Goal: Task Accomplishment & Management: Use online tool/utility

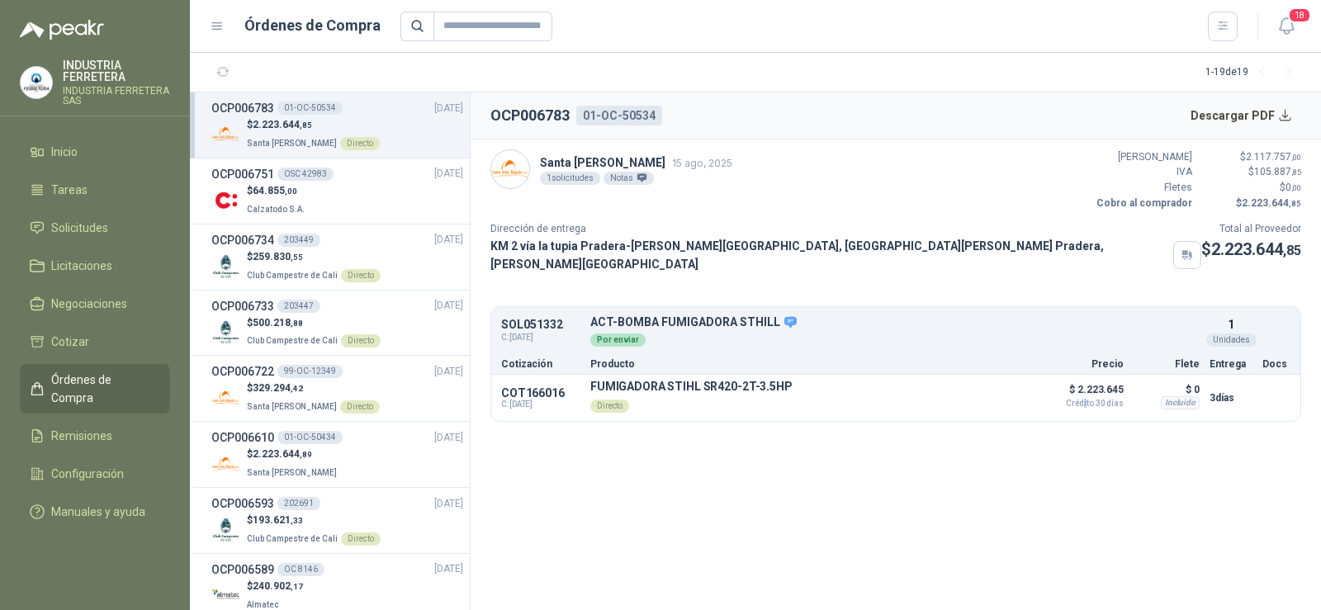
click at [110, 381] on span "Órdenes de Compra" at bounding box center [102, 389] width 103 height 36
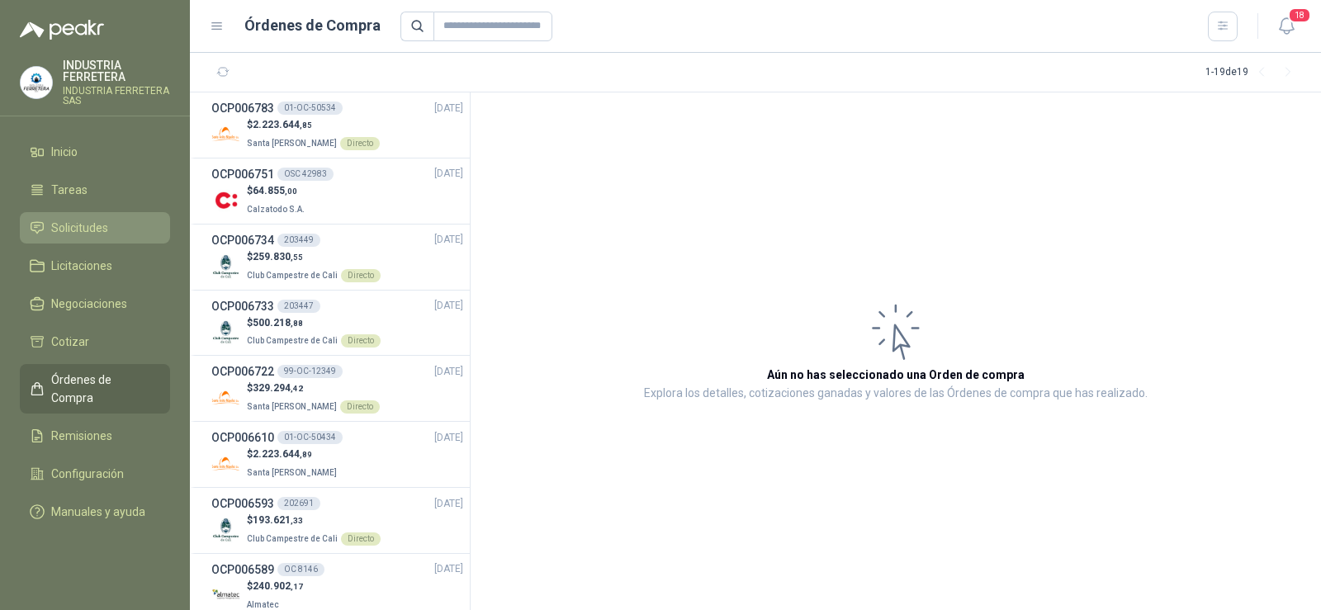
click at [74, 229] on span "Solicitudes" at bounding box center [79, 228] width 57 height 18
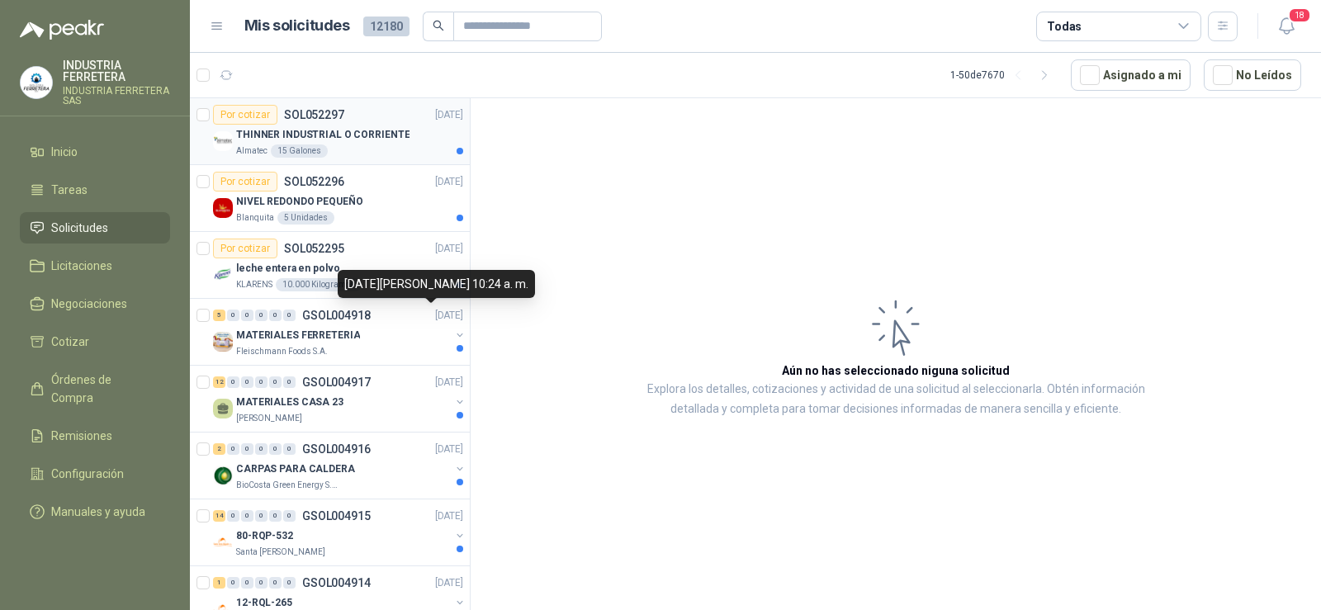
click at [364, 140] on p "THINNER INDUSTRIAL O CORRIENTE" at bounding box center [322, 135] width 173 height 16
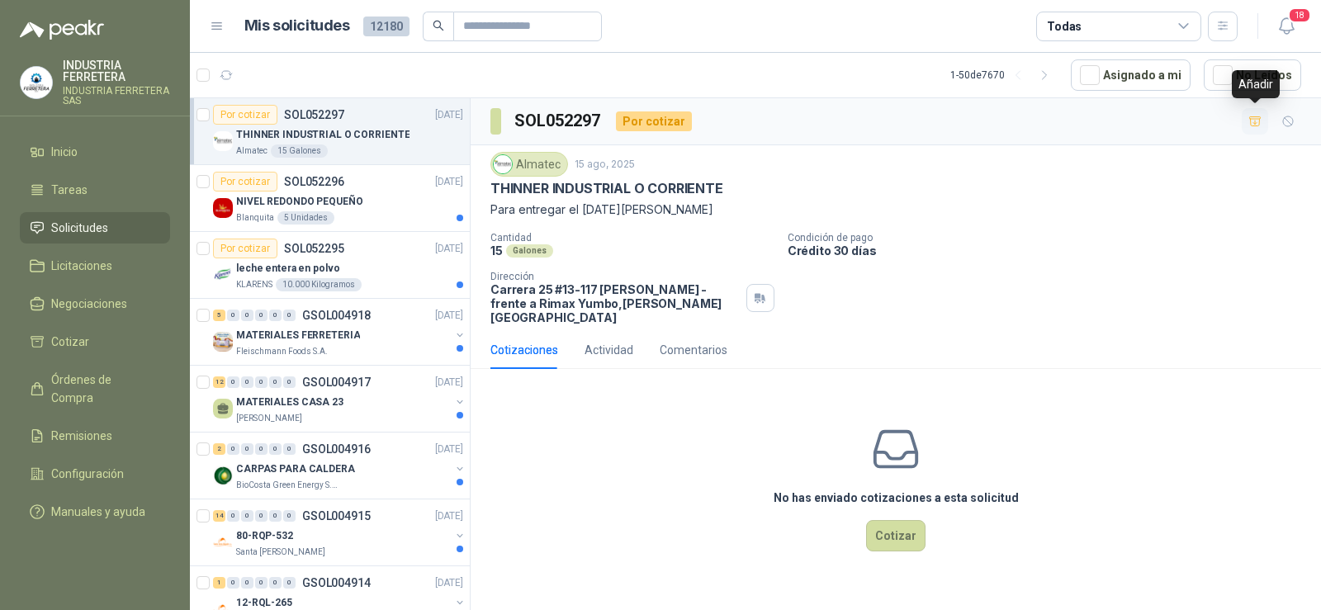
click at [1255, 121] on icon "button" at bounding box center [1255, 120] width 12 height 9
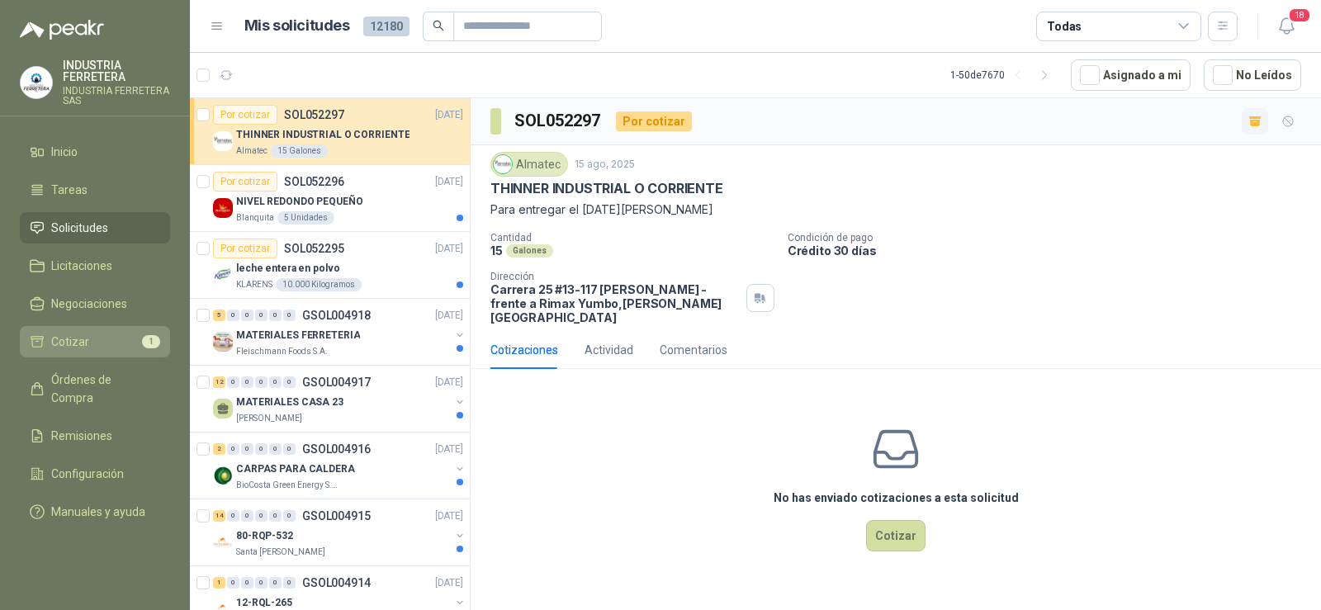
click at [127, 348] on li "Cotizar 1" at bounding box center [95, 342] width 130 height 18
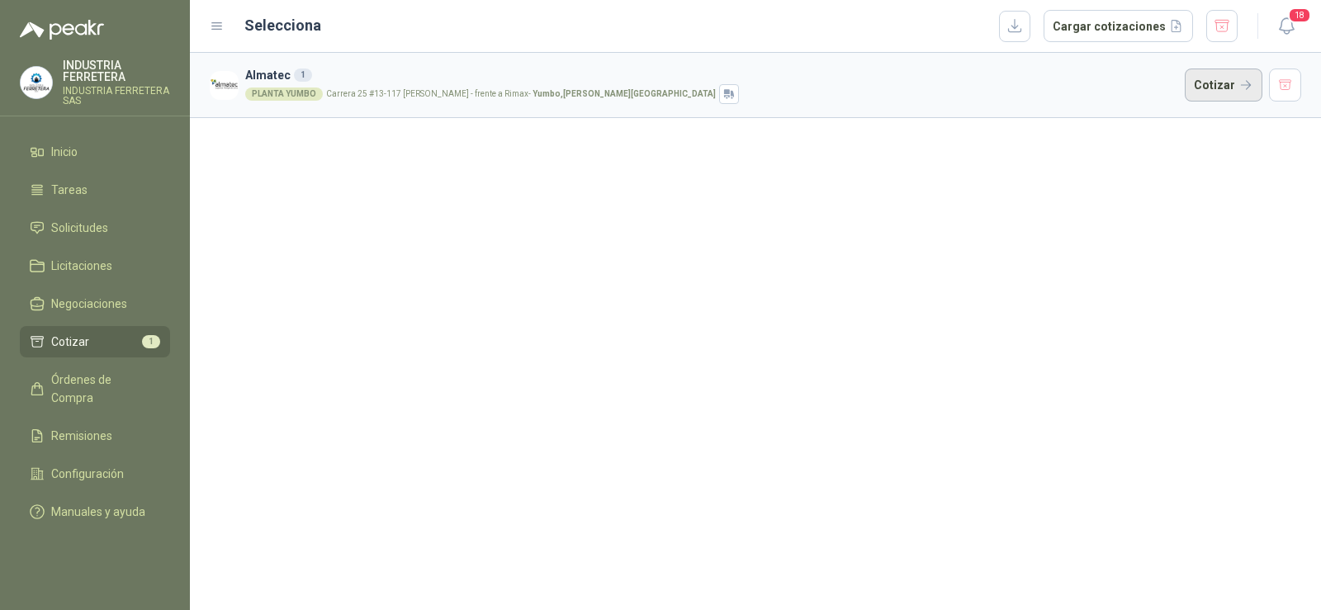
click at [1246, 74] on button "Cotizar" at bounding box center [1224, 85] width 78 height 33
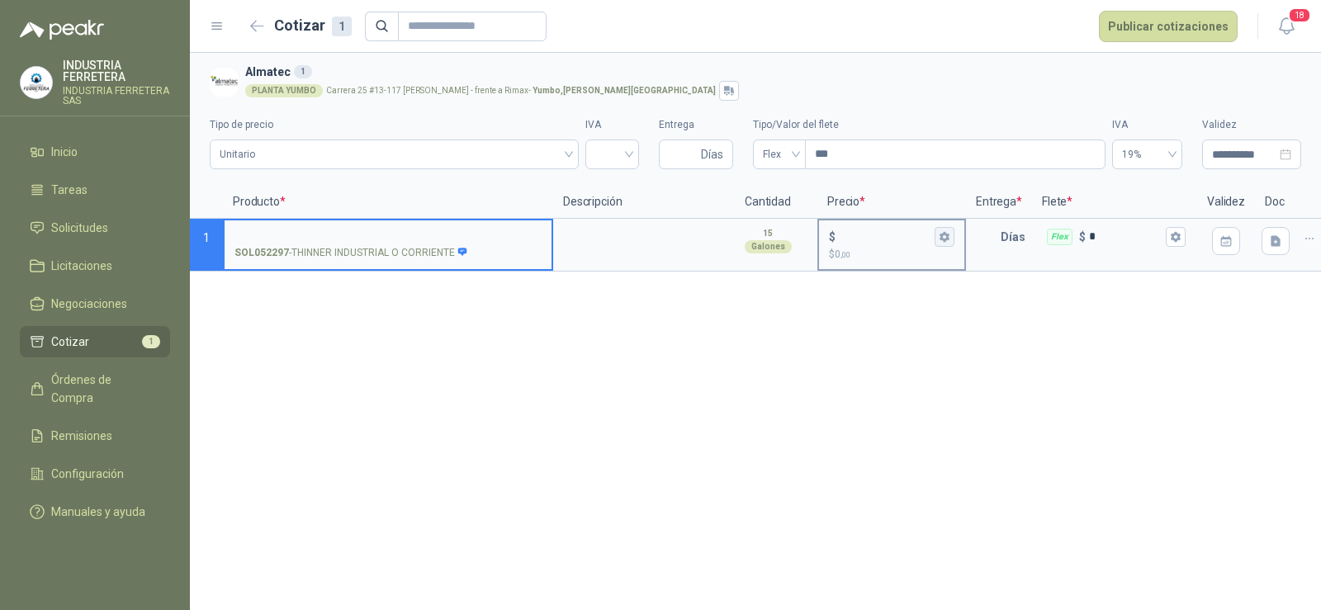
click at [940, 238] on icon "button" at bounding box center [944, 237] width 9 height 10
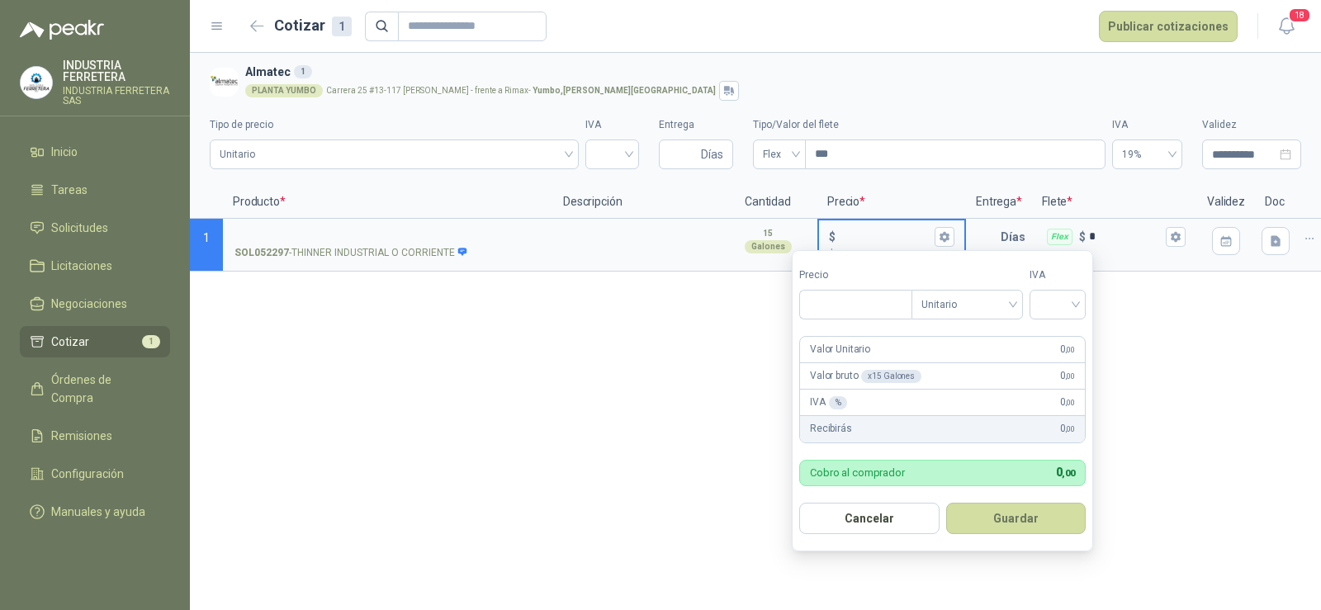
type input "***"
click at [639, 406] on div "**********" at bounding box center [755, 331] width 1131 height 557
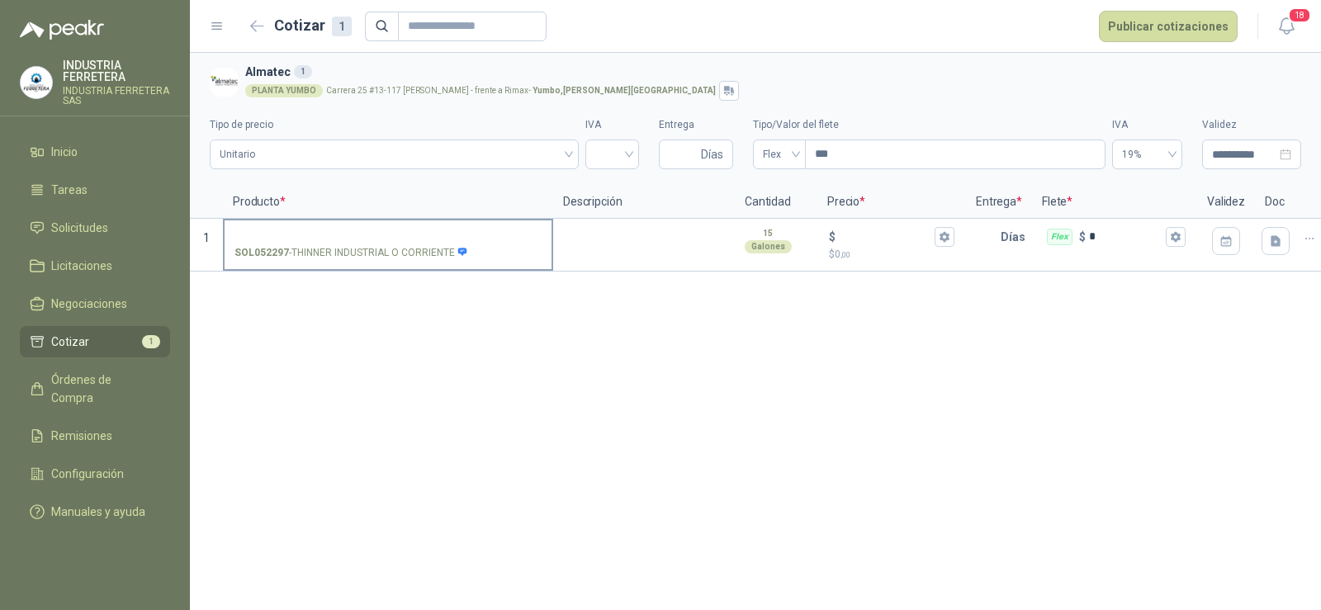
click at [331, 227] on label "SOL052297 - THINNER INDUSTRIAL O CORRIENTE" at bounding box center [388, 243] width 327 height 47
click at [331, 231] on input "SOL052297 - THINNER INDUSTRIAL O CORRIENTE" at bounding box center [387, 237] width 307 height 12
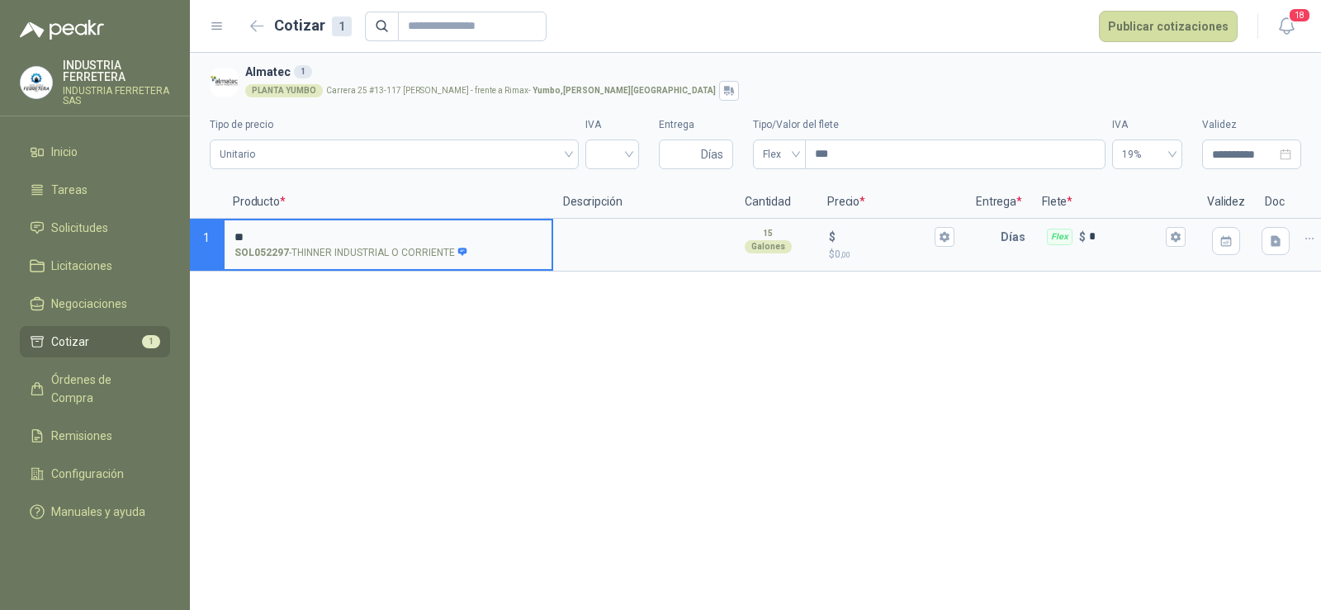
type input "*"
type input "**********"
click at [611, 154] on input "search" at bounding box center [612, 152] width 34 height 25
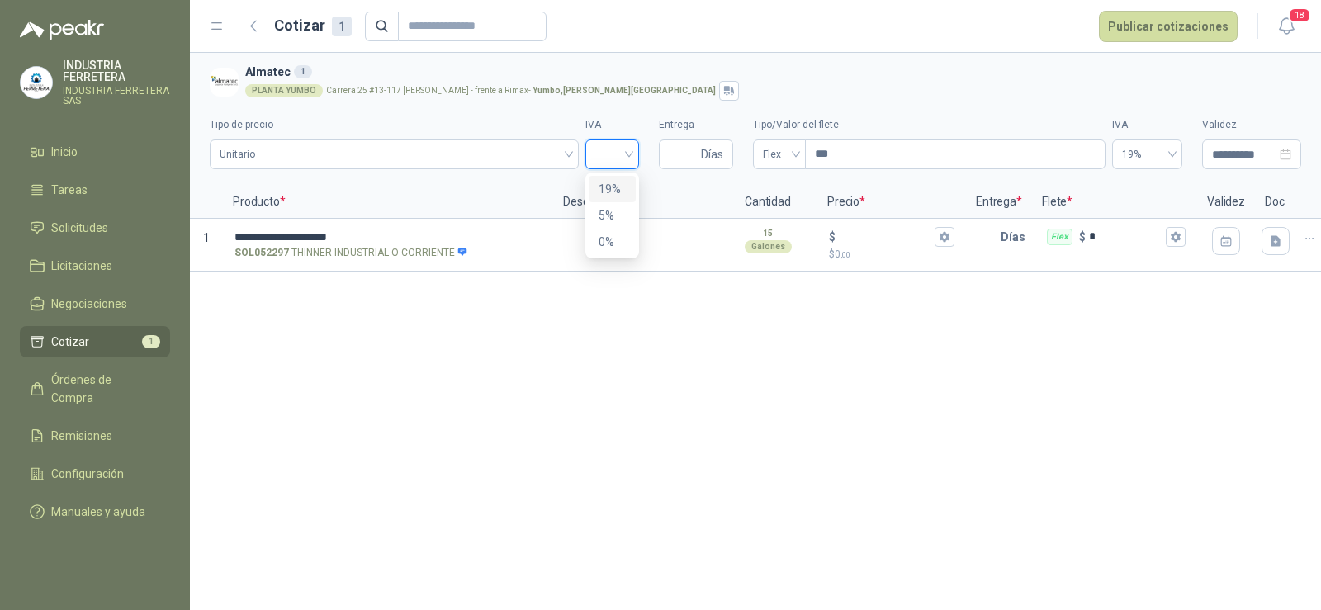
click at [614, 184] on div "19%" at bounding box center [612, 189] width 27 height 18
click at [680, 154] on input "Entrega" at bounding box center [683, 154] width 29 height 28
type input "*"
drag, startPoint x: 681, startPoint y: 152, endPoint x: 643, endPoint y: 155, distance: 38.1
click at [643, 155] on div "**********" at bounding box center [755, 138] width 1091 height 75
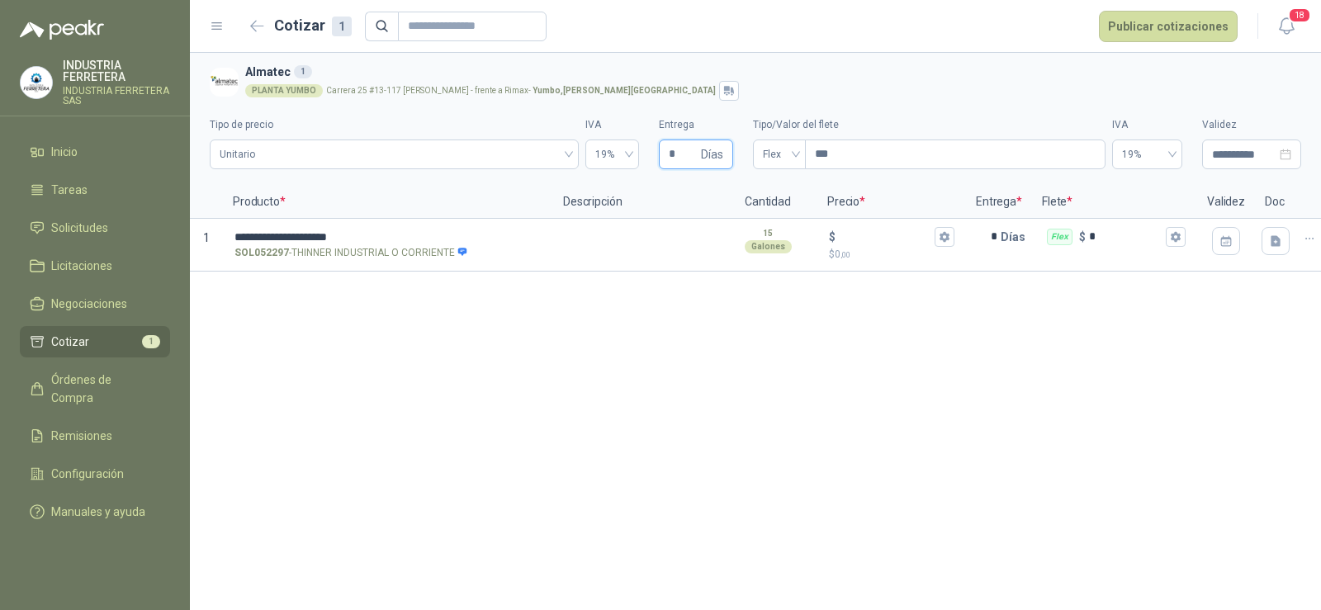
type input "*"
click at [696, 452] on div "**********" at bounding box center [755, 331] width 1131 height 557
drag, startPoint x: 755, startPoint y: 144, endPoint x: 802, endPoint y: 144, distance: 47.1
click at [760, 144] on div "Flex" at bounding box center [779, 155] width 53 height 30
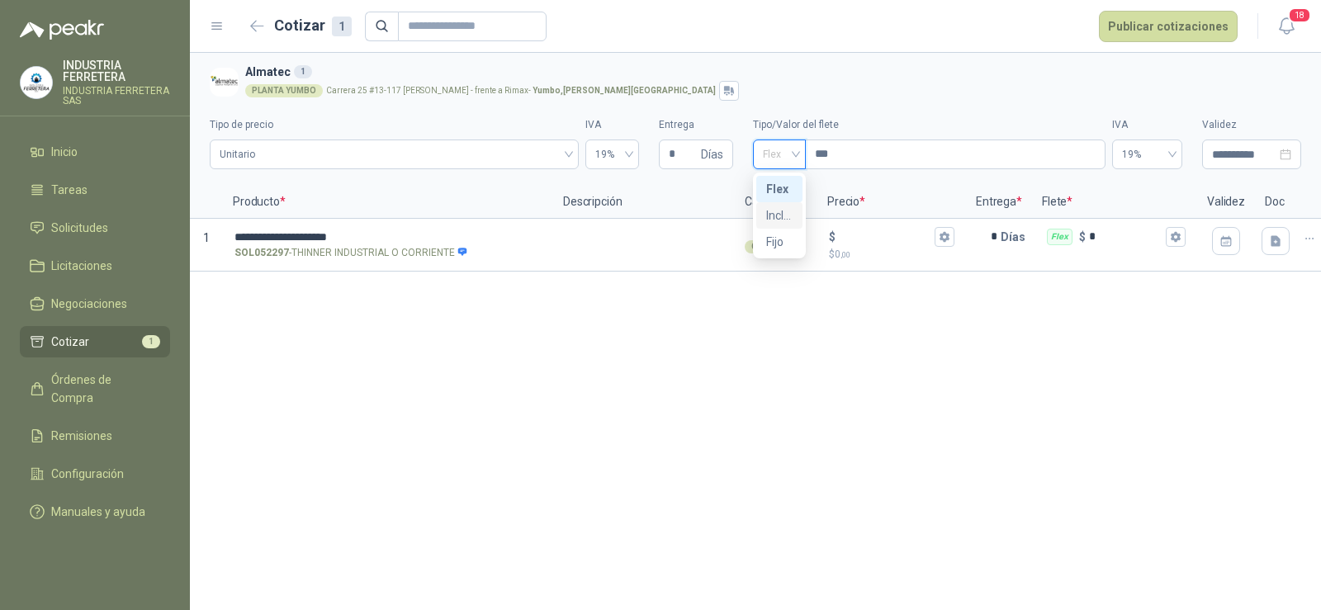
click at [778, 214] on div "Incluido" at bounding box center [779, 215] width 26 height 18
click at [750, 367] on div "**********" at bounding box center [755, 331] width 1131 height 557
click at [457, 158] on span "Unitario" at bounding box center [394, 154] width 349 height 25
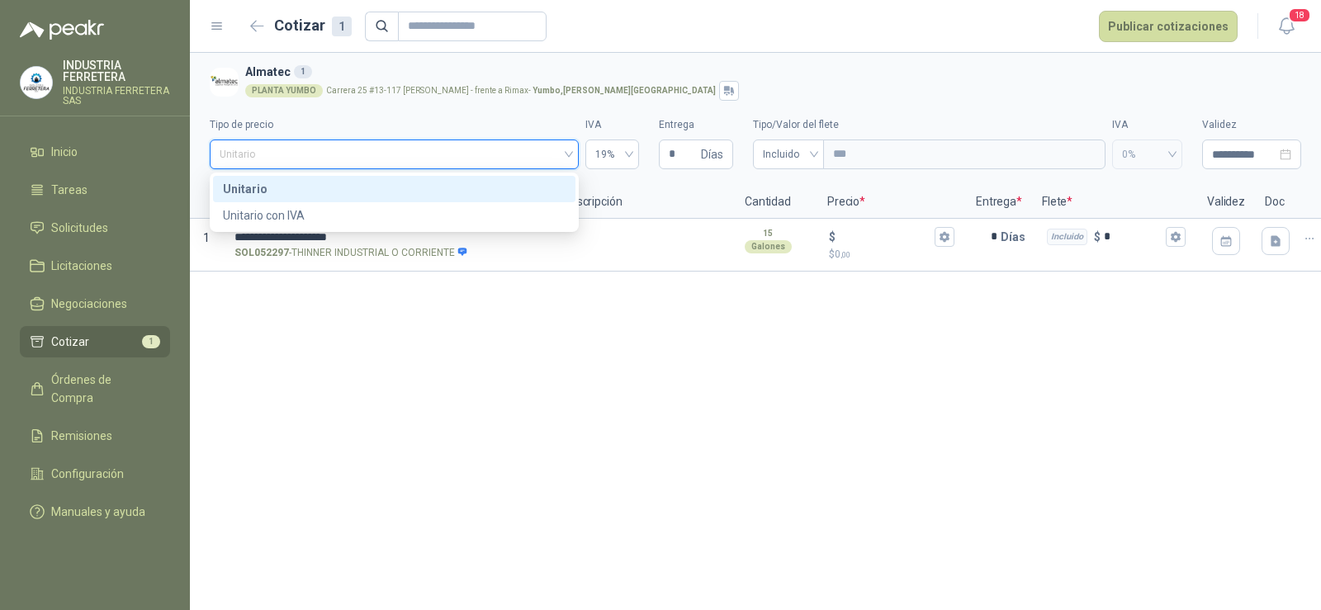
click at [458, 157] on span "Unitario" at bounding box center [394, 154] width 349 height 25
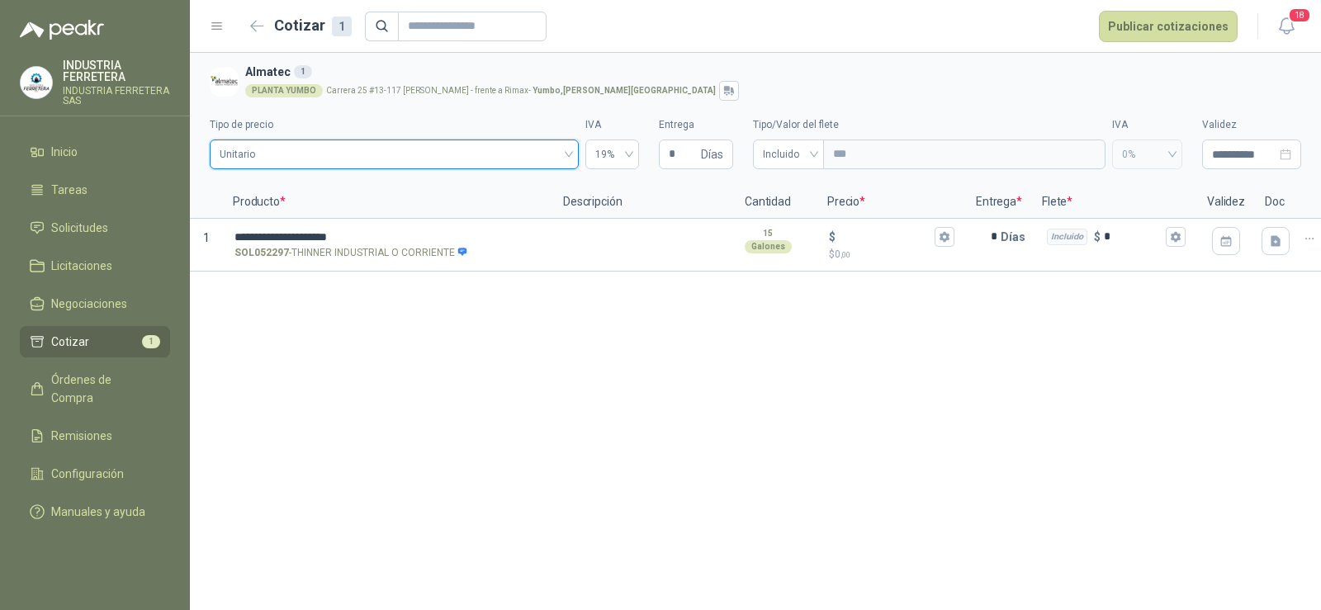
drag, startPoint x: 710, startPoint y: 423, endPoint x: 772, endPoint y: 124, distance: 305.2
click at [712, 420] on div "**********" at bounding box center [755, 331] width 1131 height 557
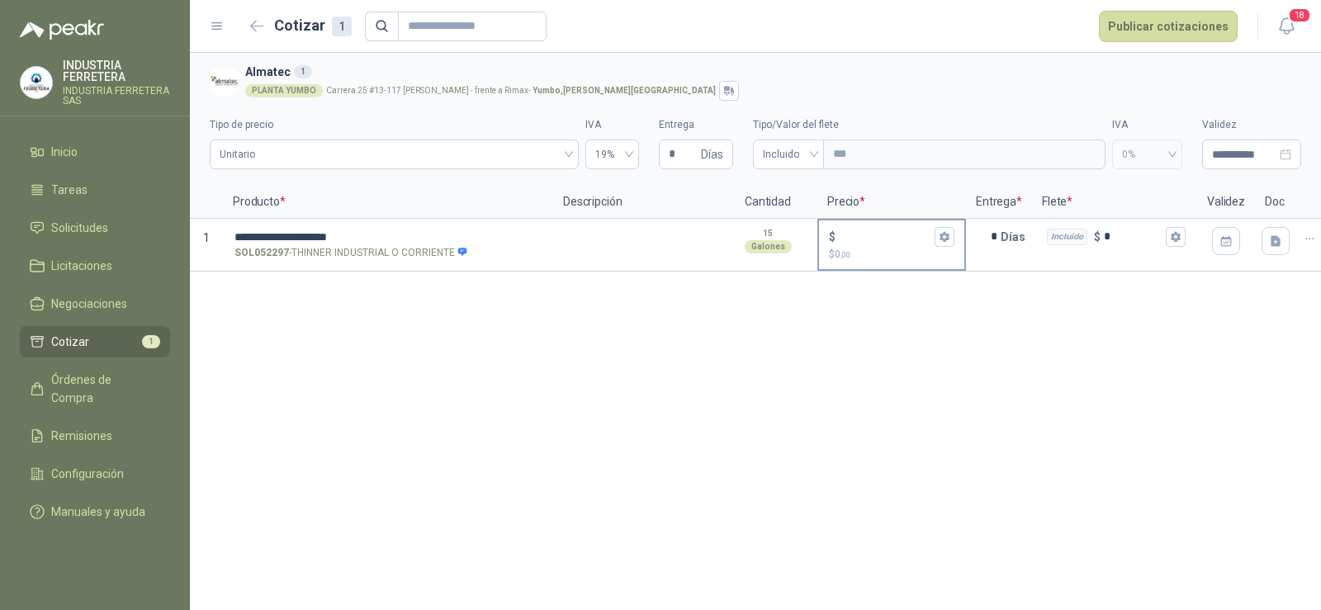
click at [881, 243] on input "$ $ 0 ,00" at bounding box center [885, 236] width 92 height 12
click at [849, 234] on input "$ $ 0 ,00" at bounding box center [885, 236] width 92 height 12
type input "******"
click at [842, 362] on div "**********" at bounding box center [755, 331] width 1131 height 557
click at [949, 234] on icon "button" at bounding box center [944, 236] width 11 height 11
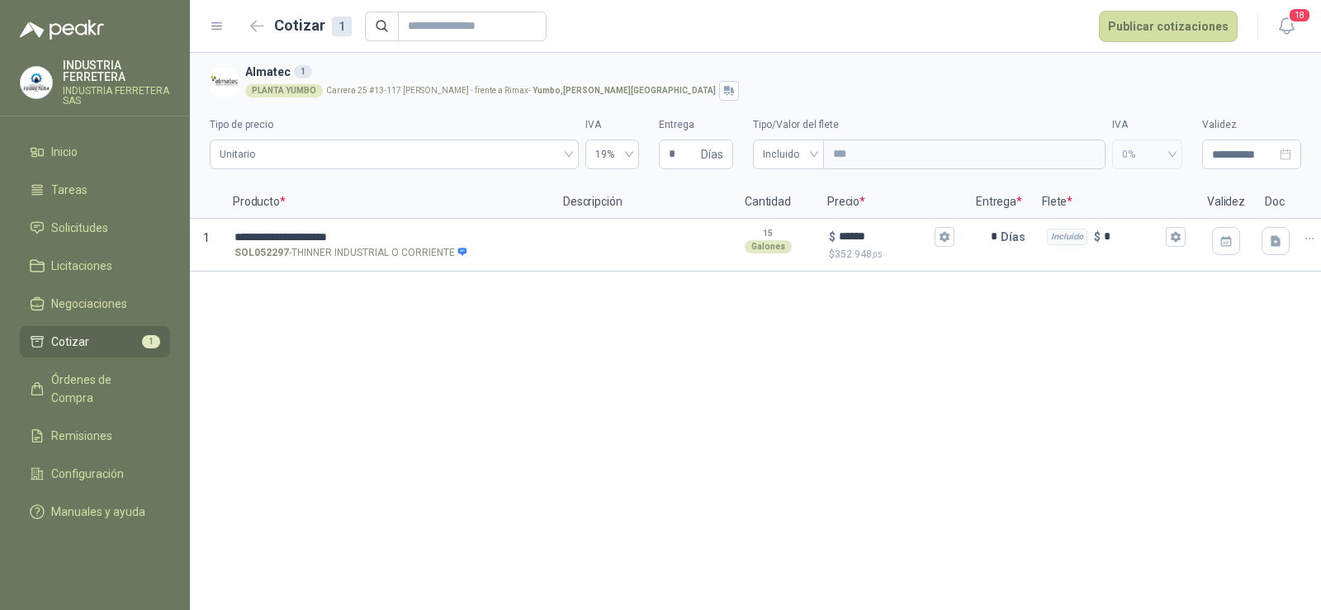
click at [637, 377] on div "**********" at bounding box center [755, 331] width 1131 height 557
click at [1142, 31] on button "Publicar cotizaciones" at bounding box center [1168, 26] width 139 height 31
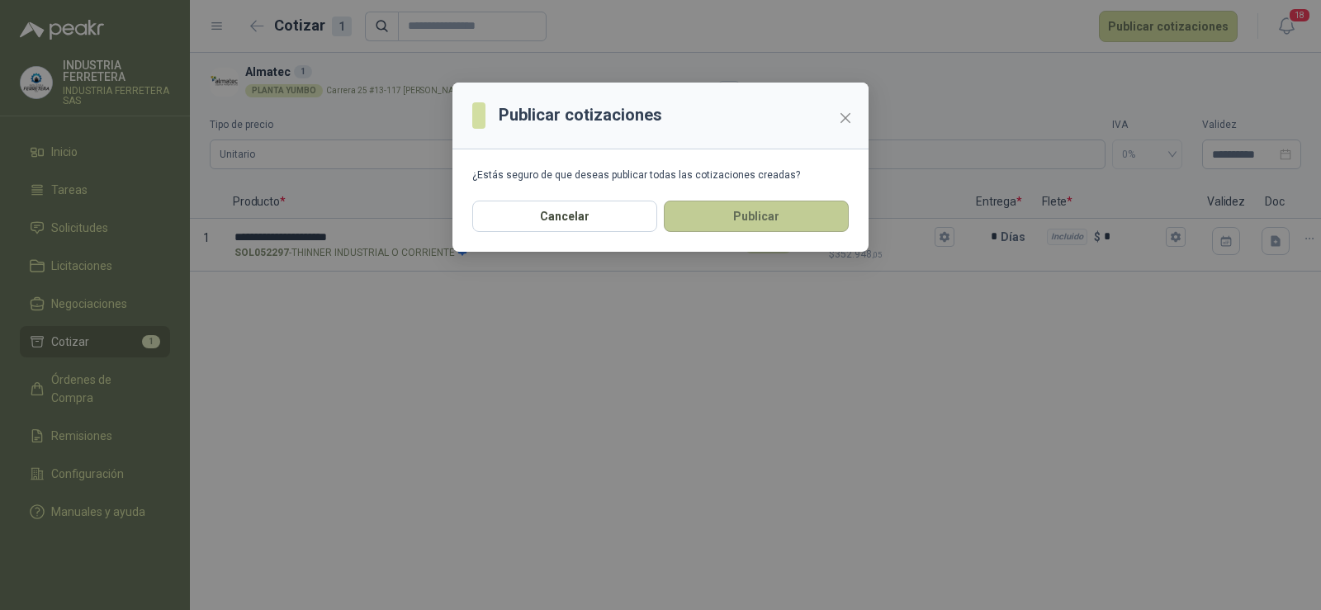
click at [753, 214] on button "Publicar" at bounding box center [756, 216] width 185 height 31
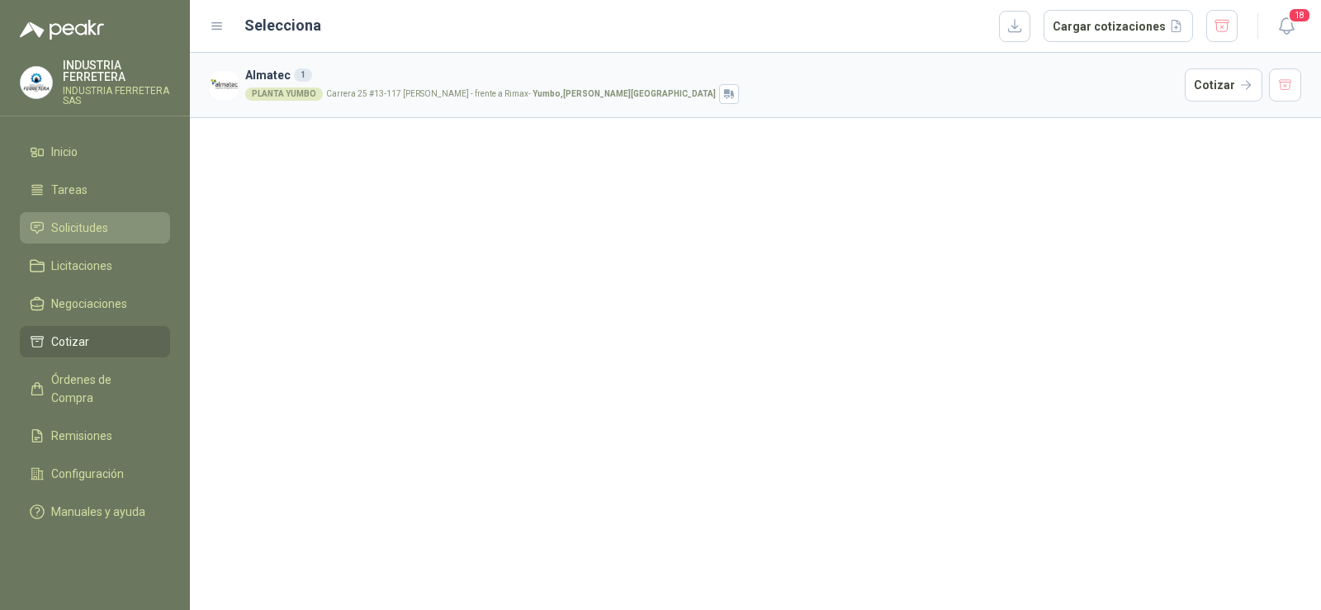
click at [74, 215] on link "Solicitudes" at bounding box center [95, 227] width 150 height 31
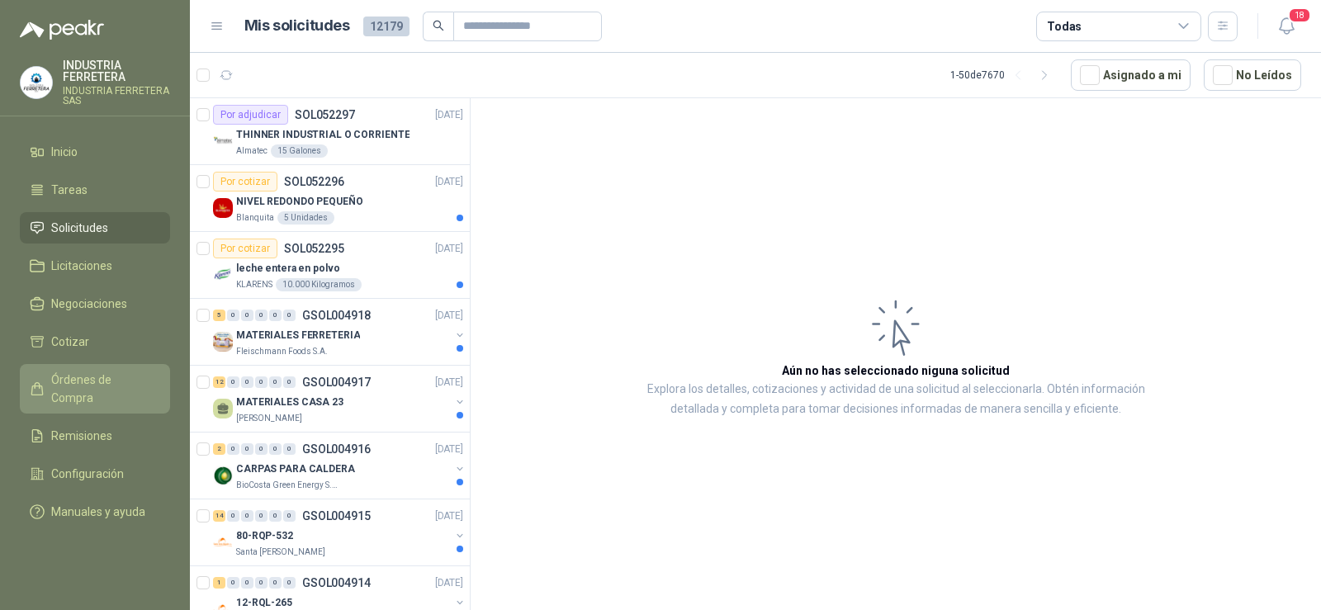
click at [114, 374] on span "Órdenes de Compra" at bounding box center [102, 389] width 103 height 36
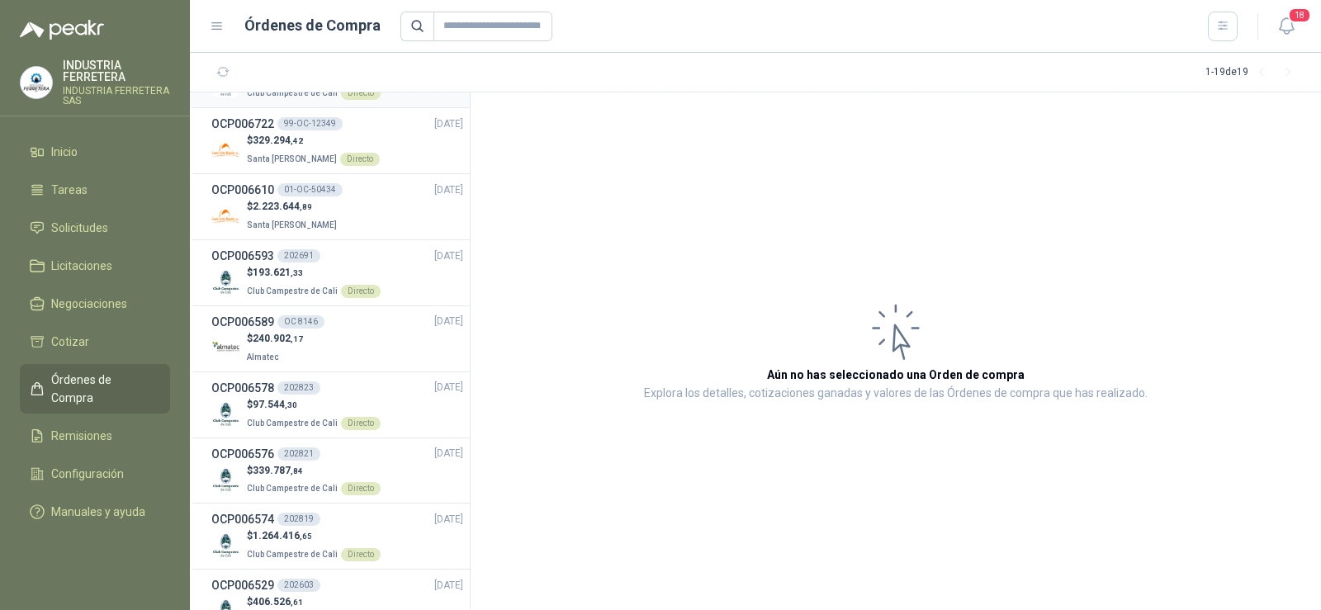
scroll to position [413, 0]
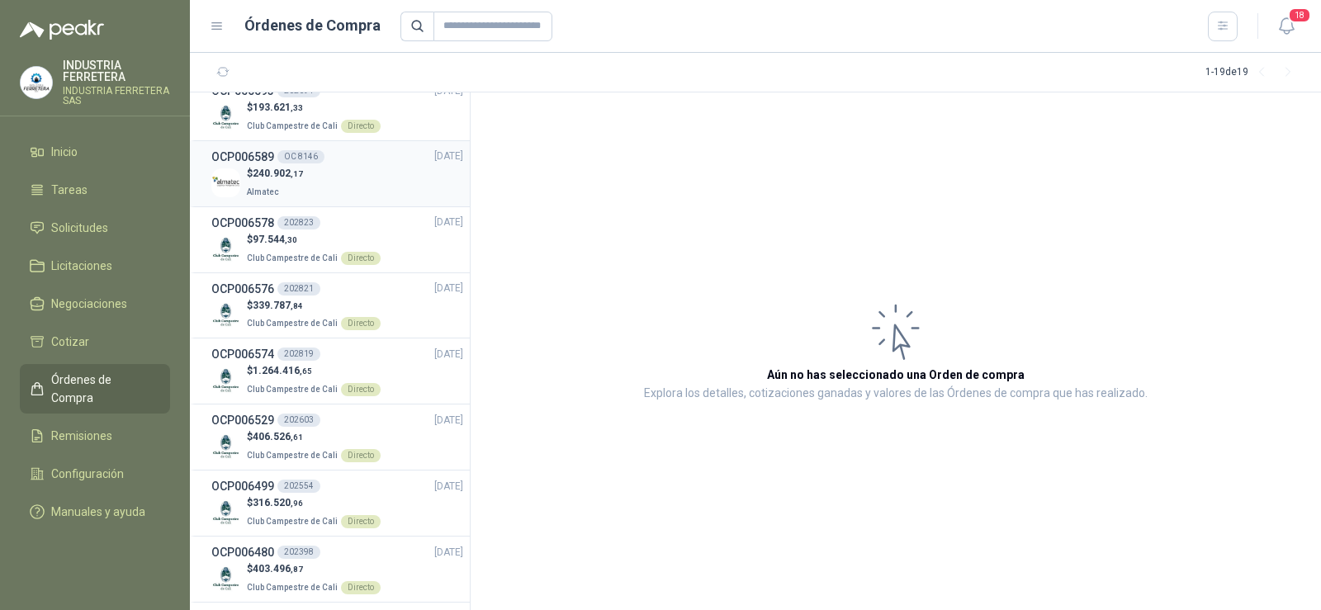
click at [300, 163] on div "OCP006589 OC 8146" at bounding box center [267, 157] width 113 height 18
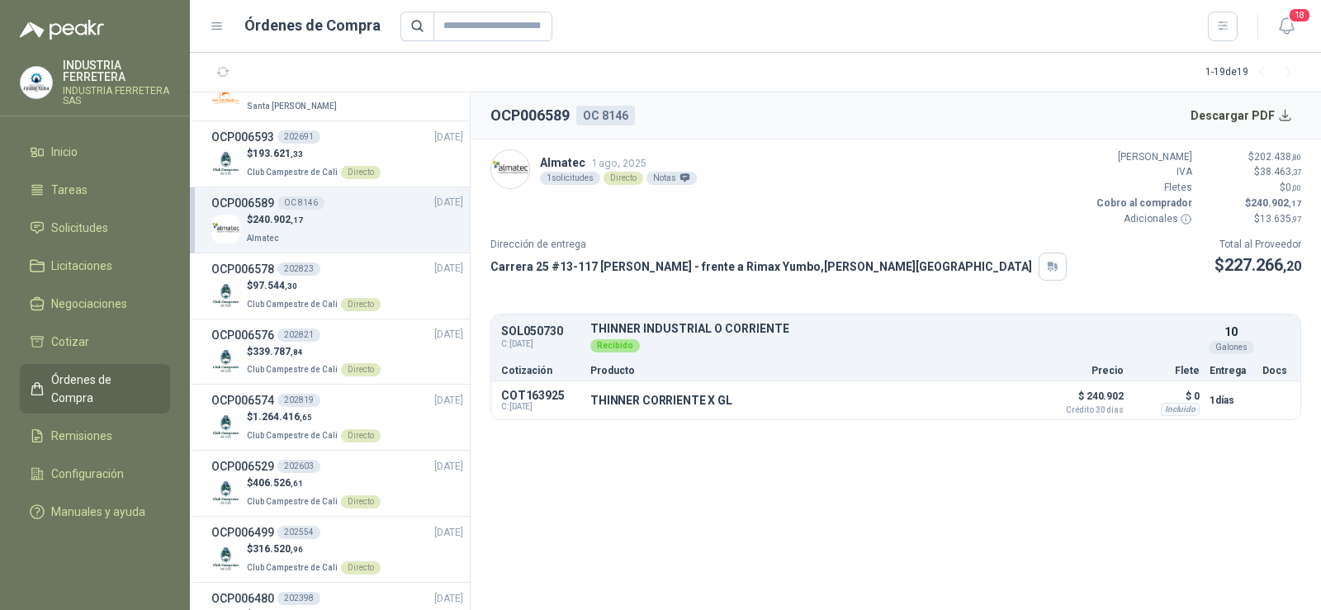
scroll to position [344, 0]
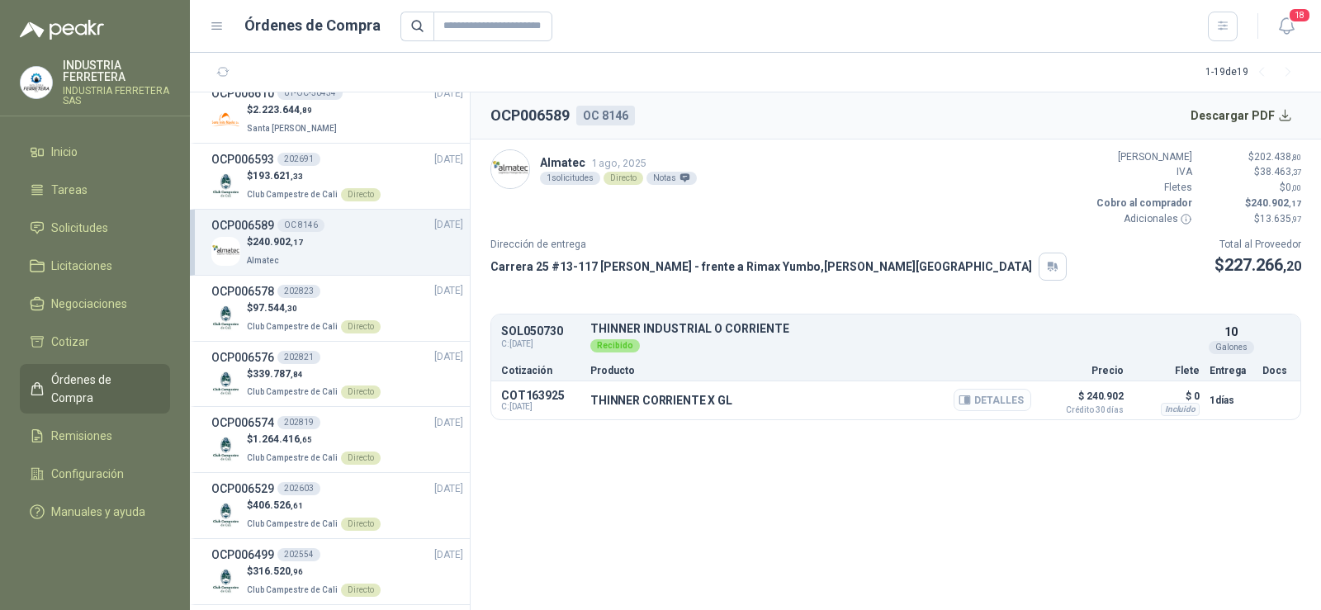
click at [990, 400] on button "Detalles" at bounding box center [993, 400] width 78 height 22
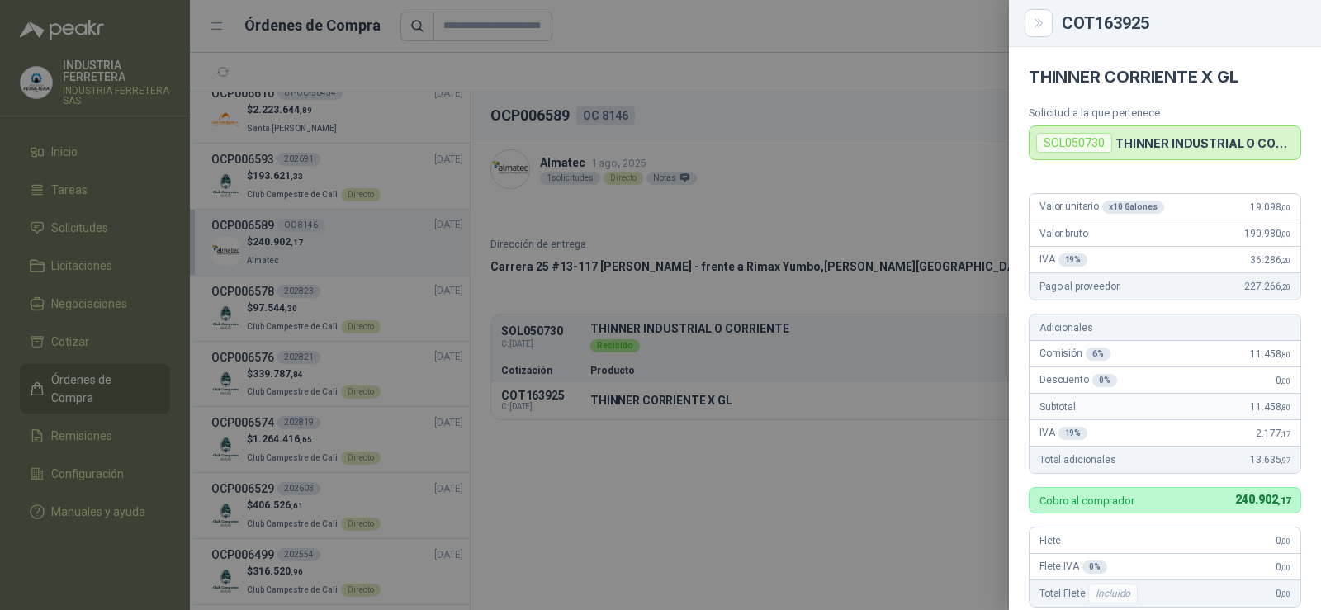
click at [928, 191] on div at bounding box center [660, 305] width 1321 height 610
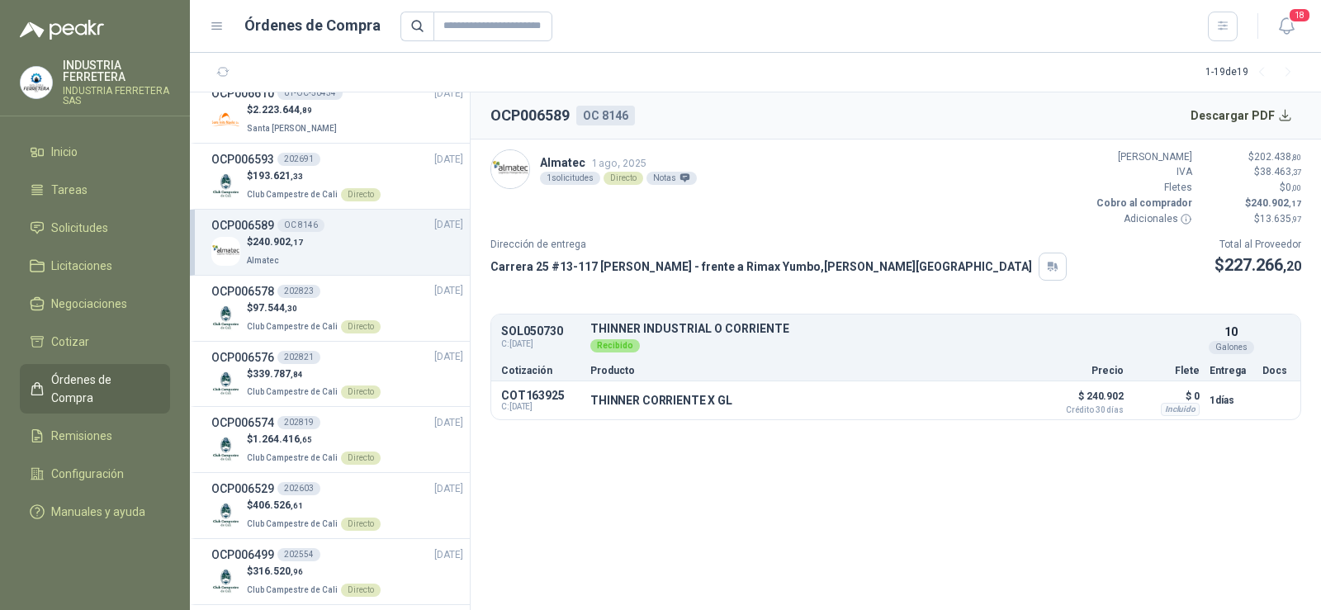
click at [141, 386] on span "Órdenes de Compra" at bounding box center [102, 389] width 103 height 36
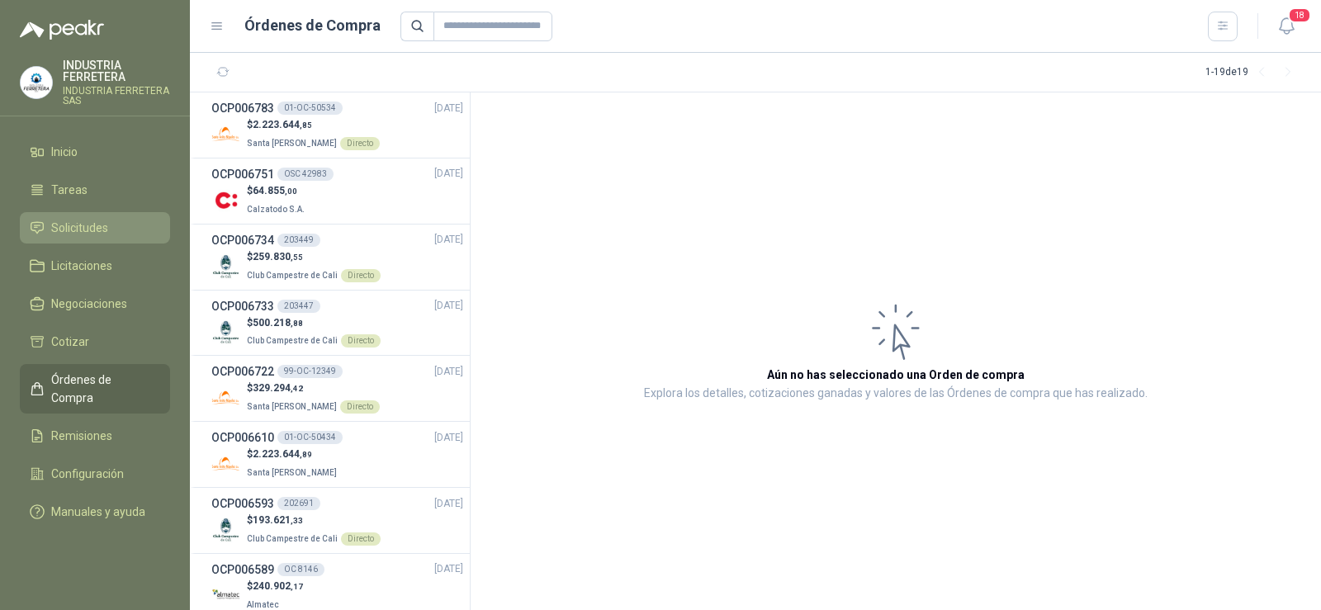
click at [92, 234] on span "Solicitudes" at bounding box center [79, 228] width 57 height 18
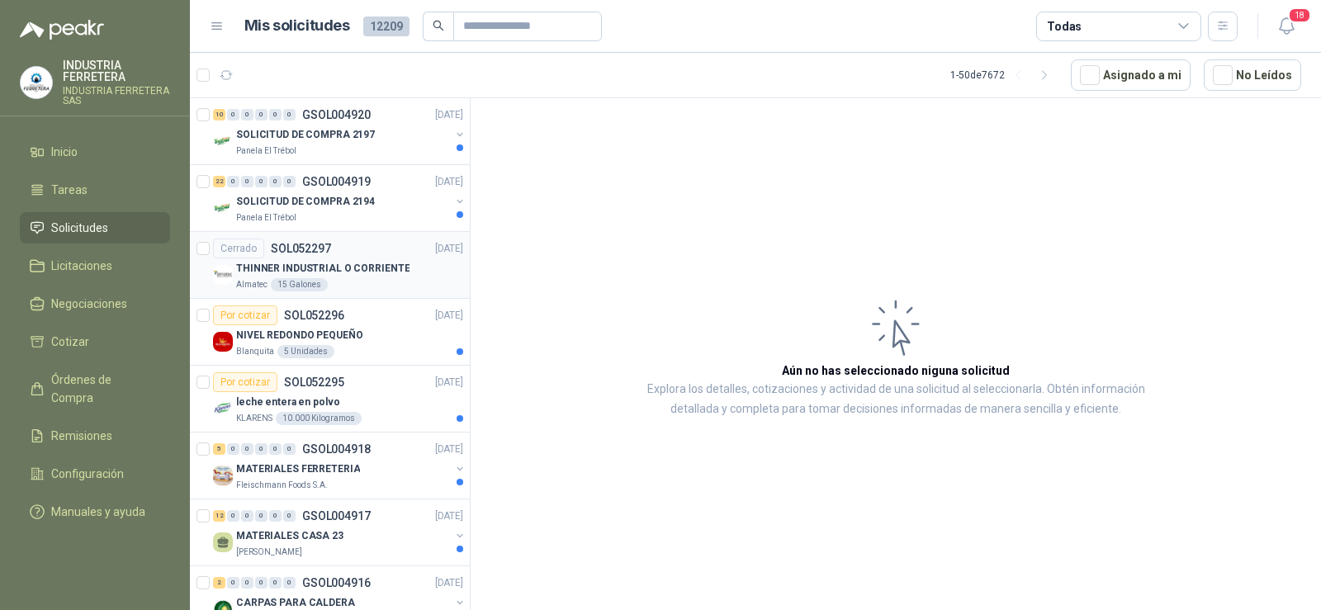
click at [297, 254] on p "SOL052297" at bounding box center [301, 249] width 60 height 12
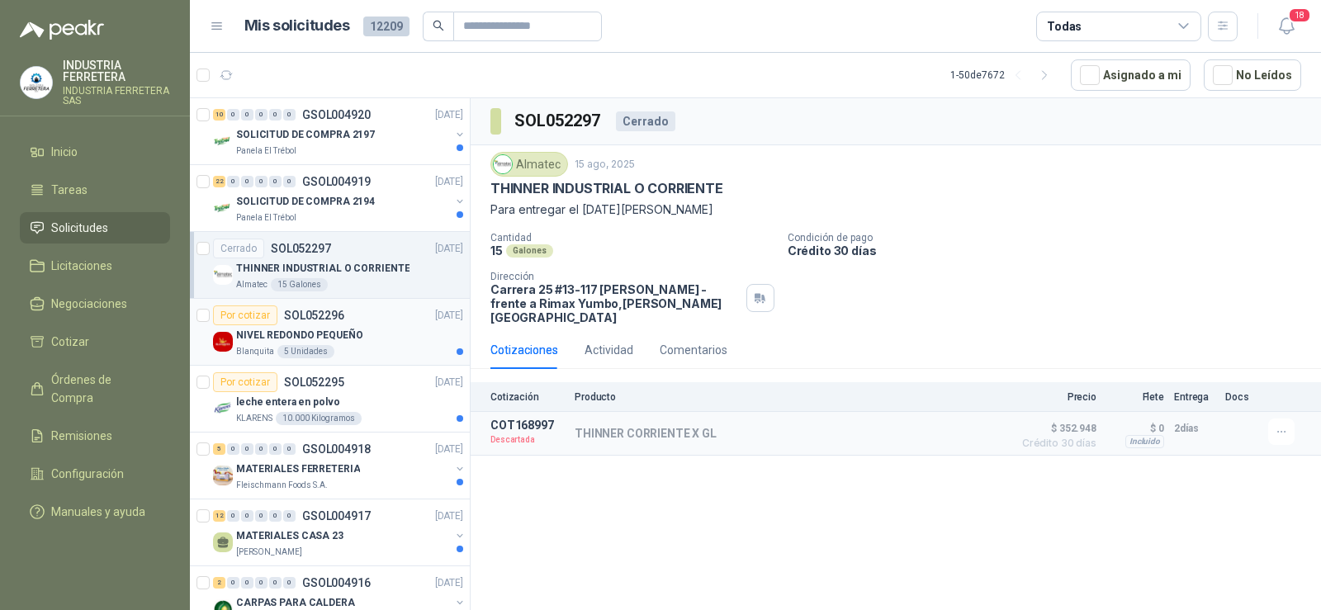
scroll to position [165, 0]
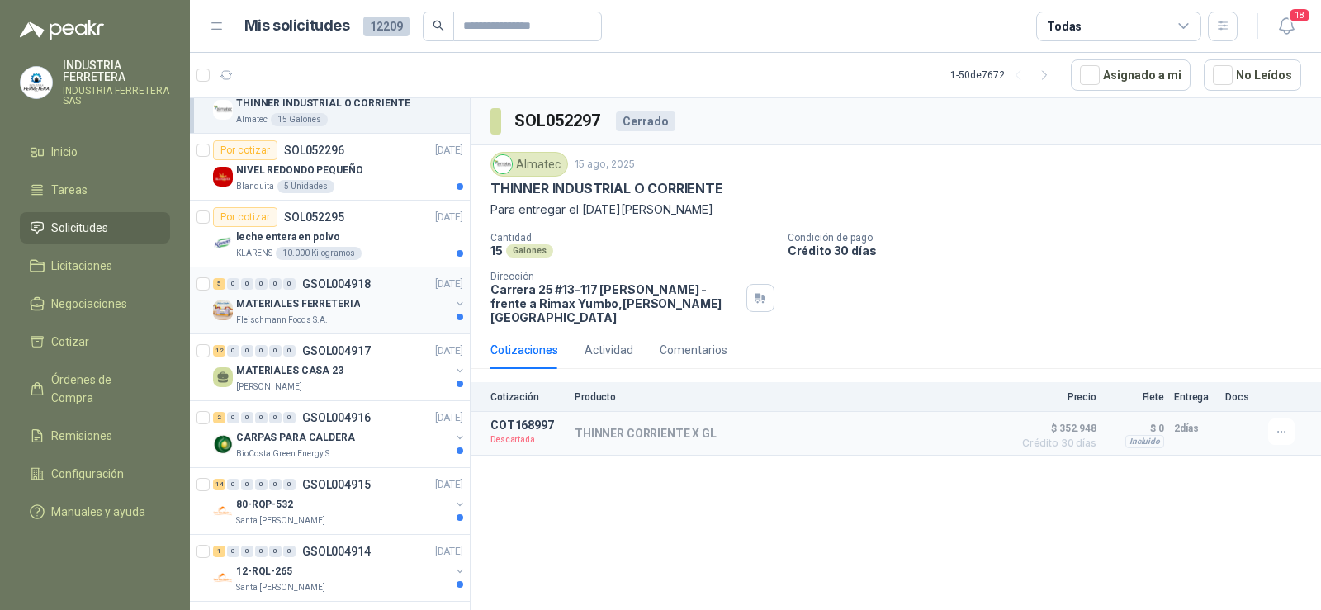
click at [365, 269] on div "5 0 0 0 0 0 GSOL004918 [DATE] MATERIALES FERRETERIA [PERSON_NAME] Foods S.A." at bounding box center [330, 301] width 280 height 67
click at [366, 296] on div "MATERIALES FERRETERIA" at bounding box center [343, 304] width 214 height 20
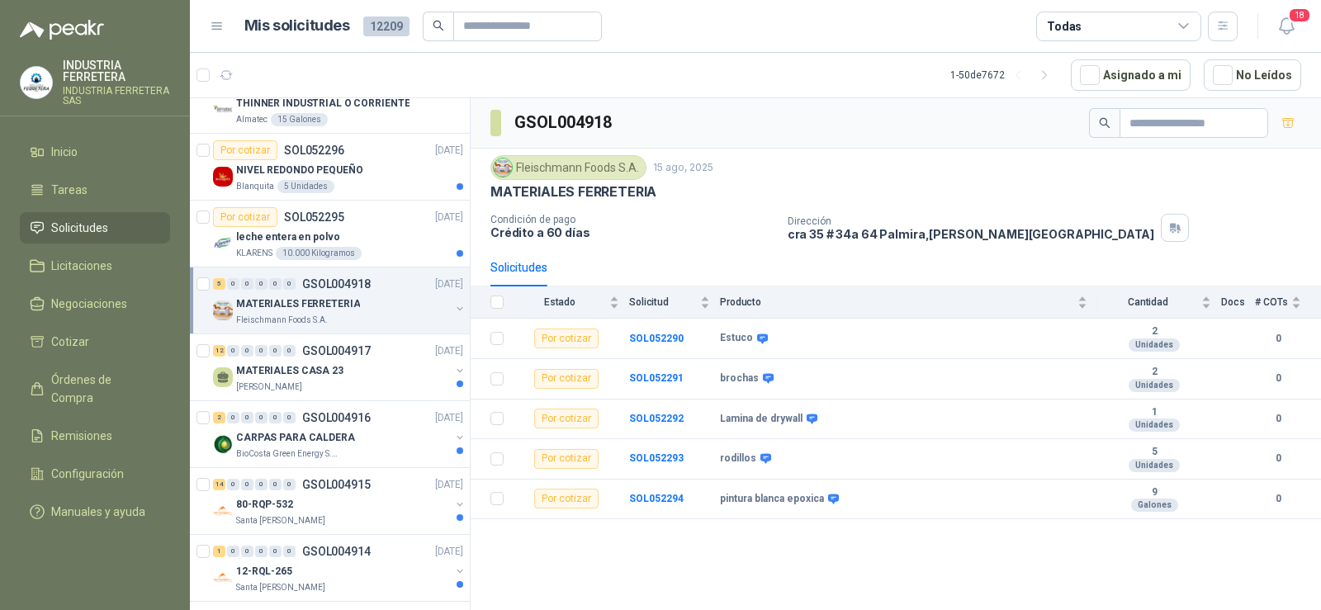
click at [792, 552] on div "GSOL004918 [PERSON_NAME] Foods [DATE] MATERIALES FERRETERIA Condición de pago C…" at bounding box center [896, 357] width 850 height 518
click at [793, 523] on div "GSOL004918 [PERSON_NAME] Foods [DATE] MATERIALES FERRETERIA Condición de pago C…" at bounding box center [896, 357] width 850 height 518
click at [767, 504] on b "pintura blanca epoxica" at bounding box center [772, 499] width 104 height 13
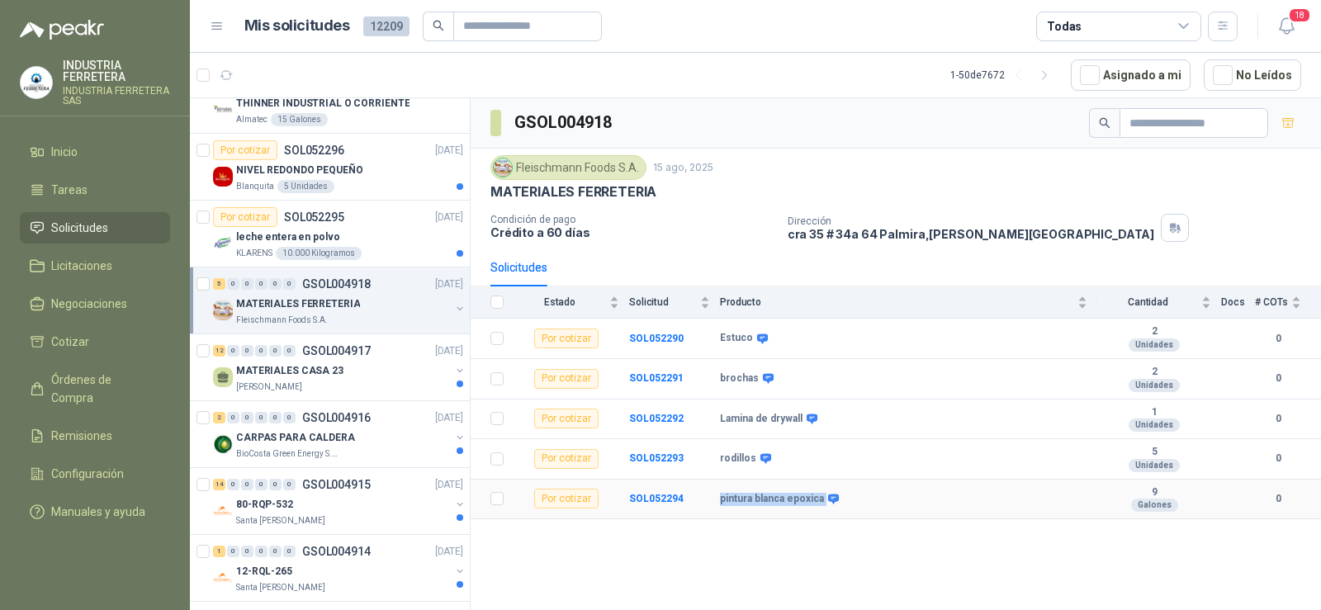
copy div "pintura blanca epoxica"
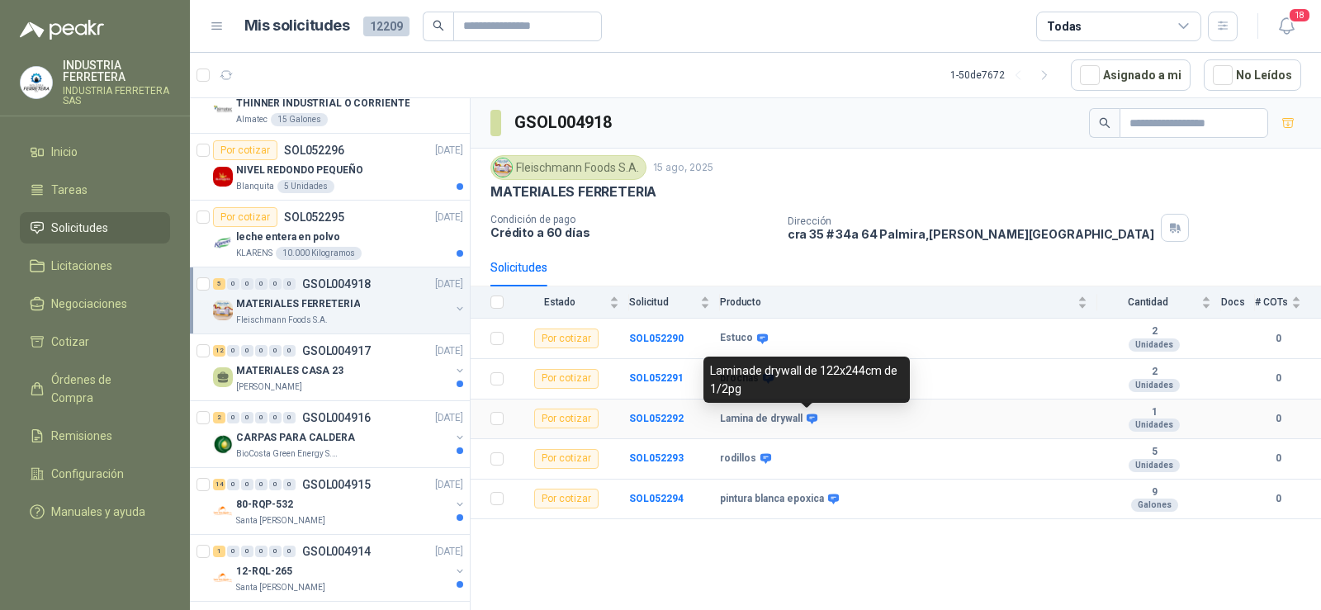
click at [741, 388] on div "Laminade drywall de 122x244cm de 1/2pg" at bounding box center [806, 380] width 206 height 46
drag, startPoint x: 741, startPoint y: 388, endPoint x: 717, endPoint y: 365, distance: 33.3
click at [717, 365] on div "Laminade drywall de 122x244cm de 1/2pg" at bounding box center [806, 380] width 206 height 46
copy div "Laminade drywall de 122x244cm de 1/2pg"
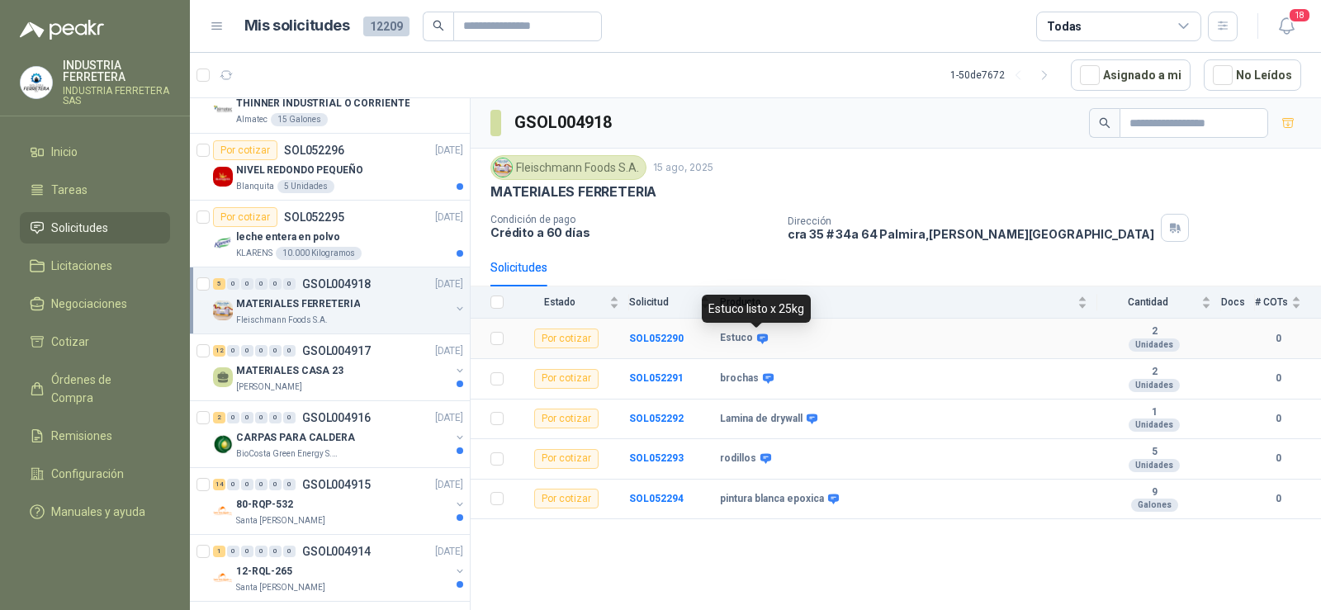
click at [761, 309] on div "Estuco listo x 25kg" at bounding box center [756, 309] width 109 height 28
copy div "Estuco listo x 25kg"
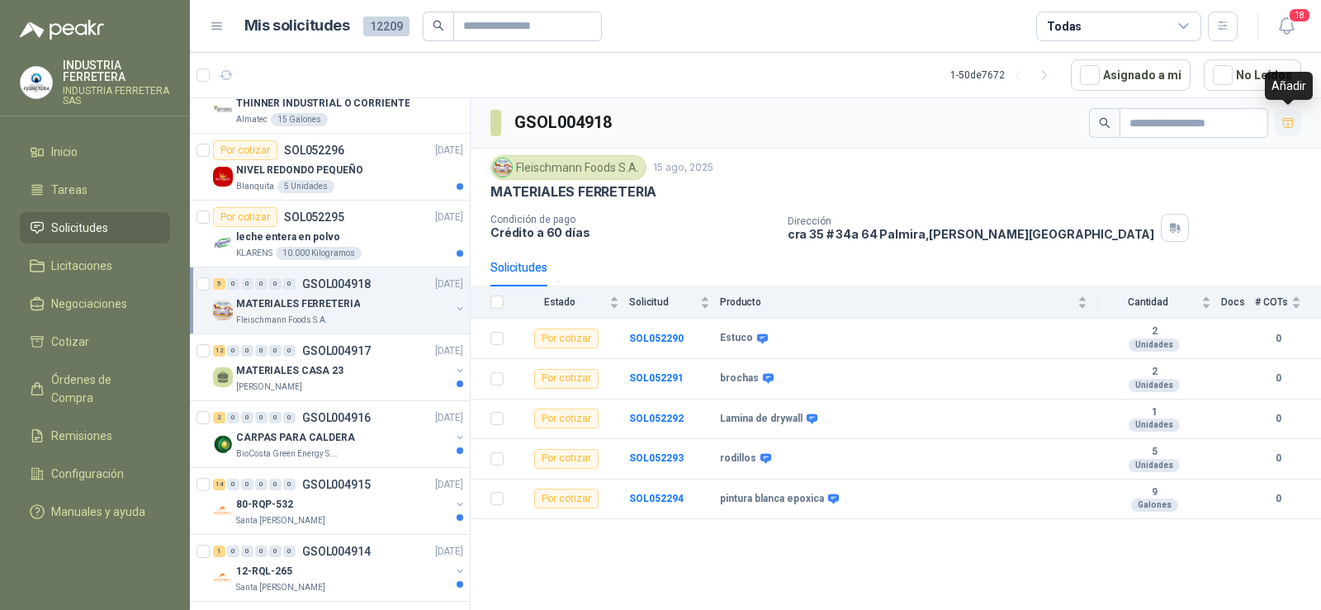
click at [1290, 122] on icon "button" at bounding box center [1288, 123] width 14 height 14
click at [302, 392] on p "[PERSON_NAME]" at bounding box center [269, 387] width 66 height 13
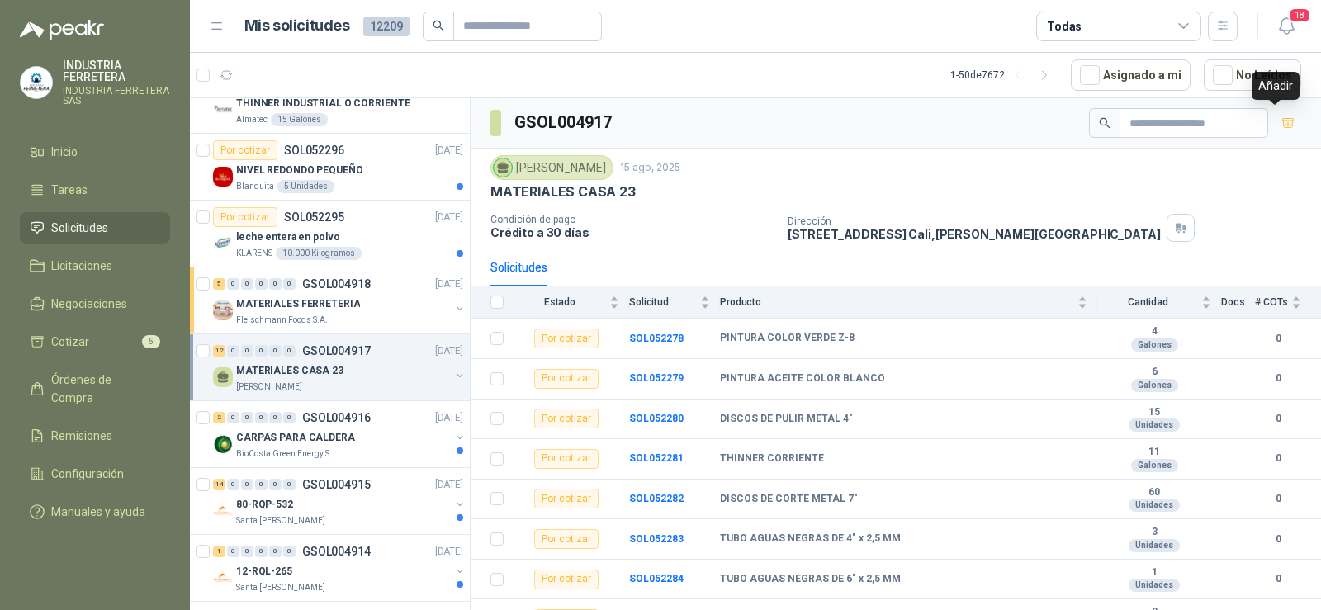
drag, startPoint x: 1283, startPoint y: 126, endPoint x: 1256, endPoint y: 160, distance: 43.5
click at [1283, 125] on button "button" at bounding box center [1288, 123] width 26 height 26
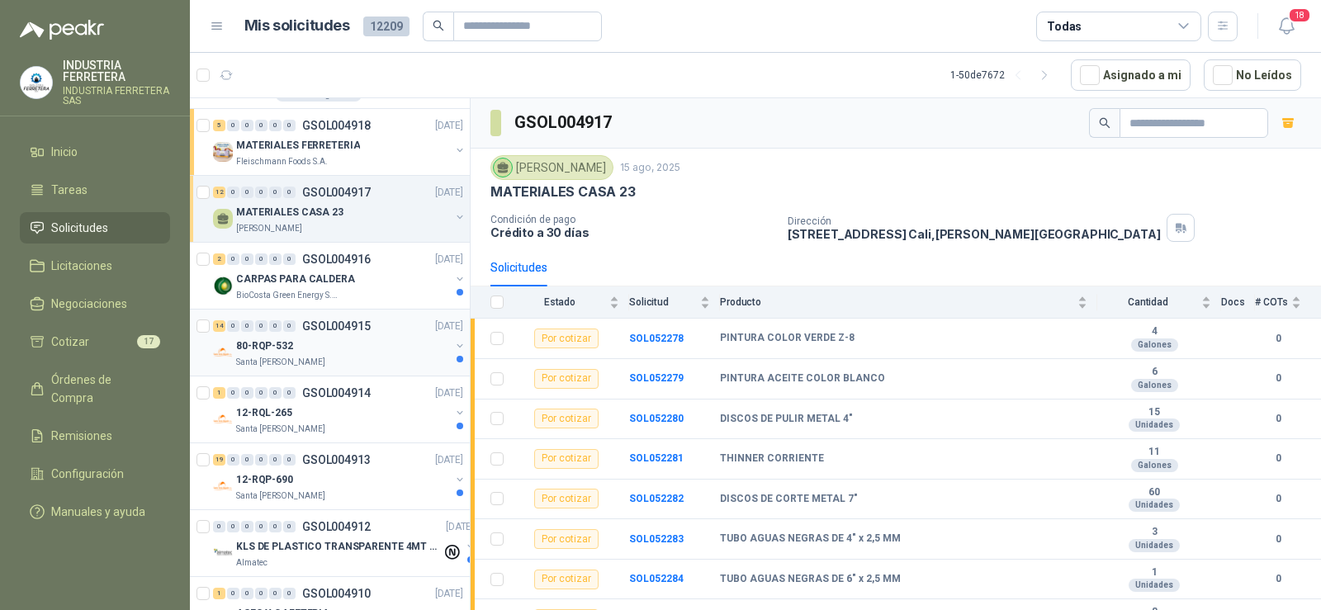
scroll to position [330, 0]
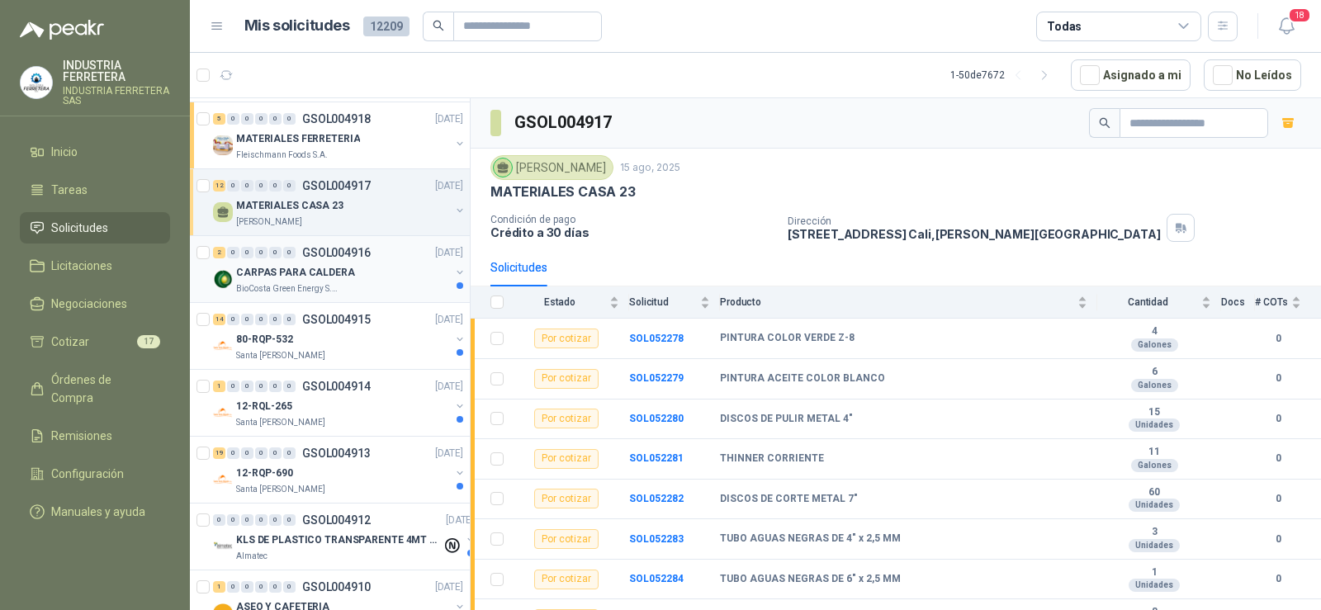
click at [362, 270] on div "CARPAS PARA CALDERA" at bounding box center [343, 273] width 214 height 20
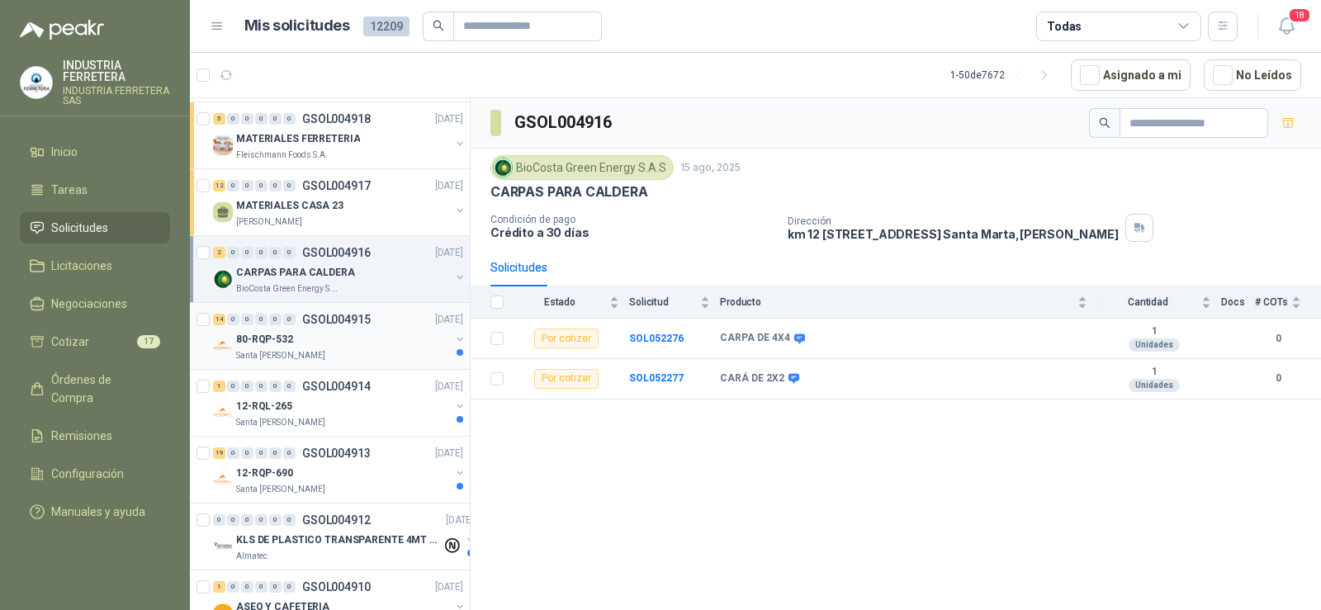
click at [333, 348] on div "80-RQP-532" at bounding box center [343, 339] width 214 height 20
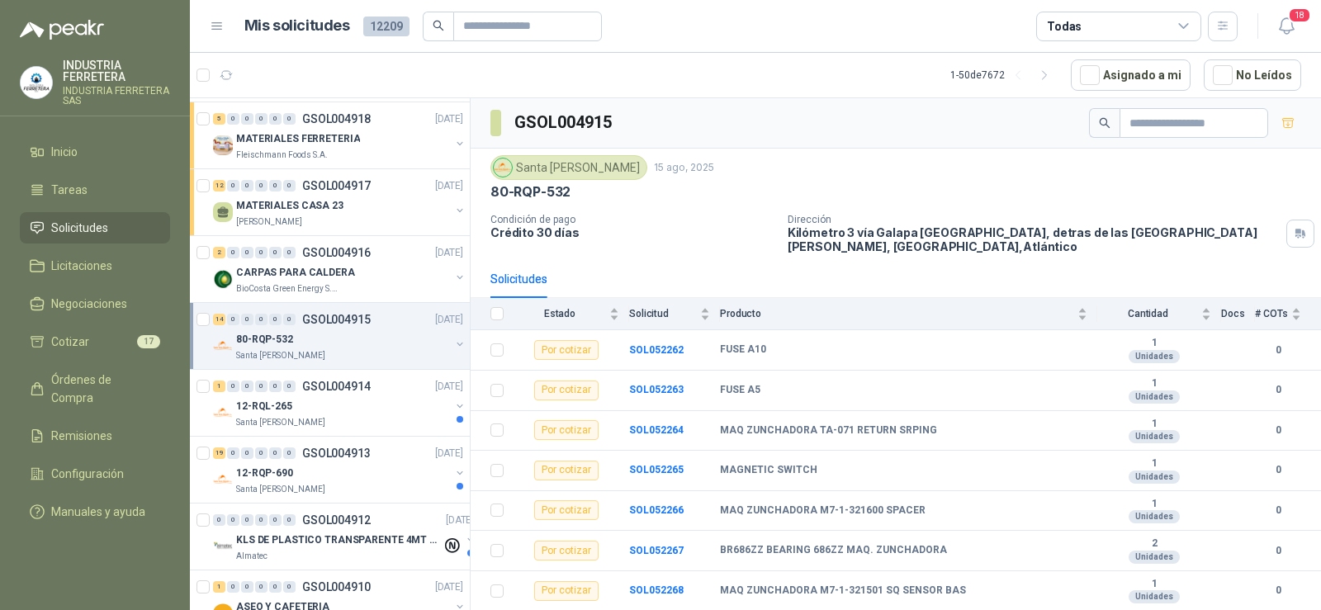
scroll to position [413, 0]
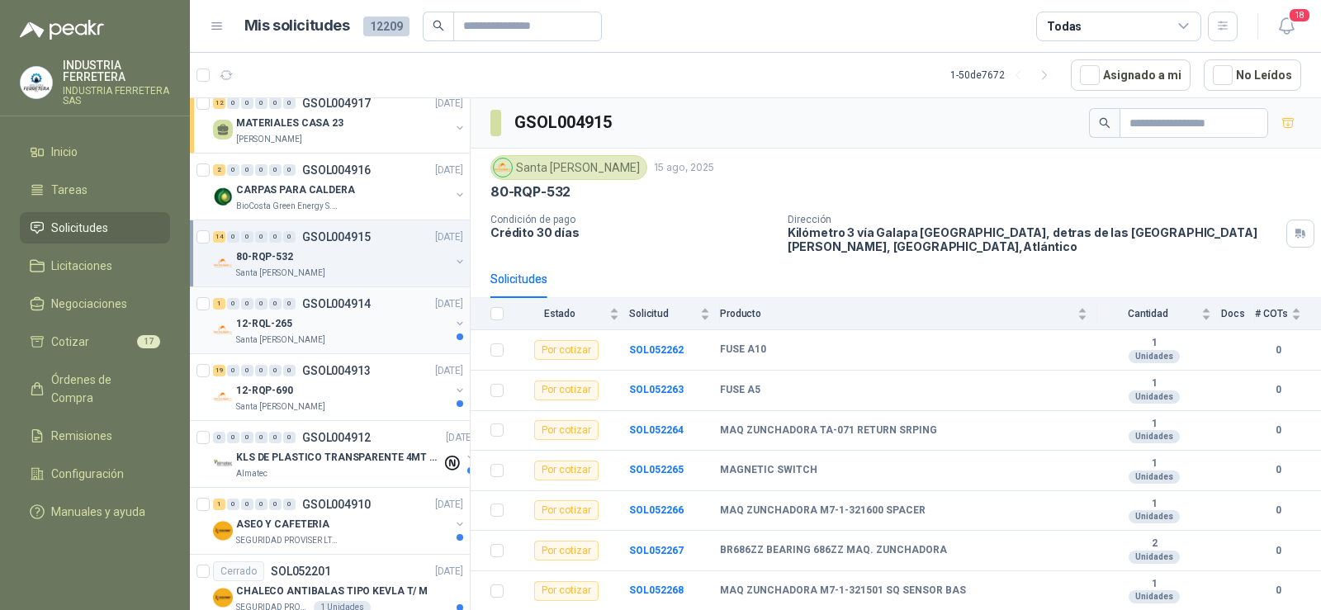
click at [308, 329] on div "12-RQL-265" at bounding box center [343, 324] width 214 height 20
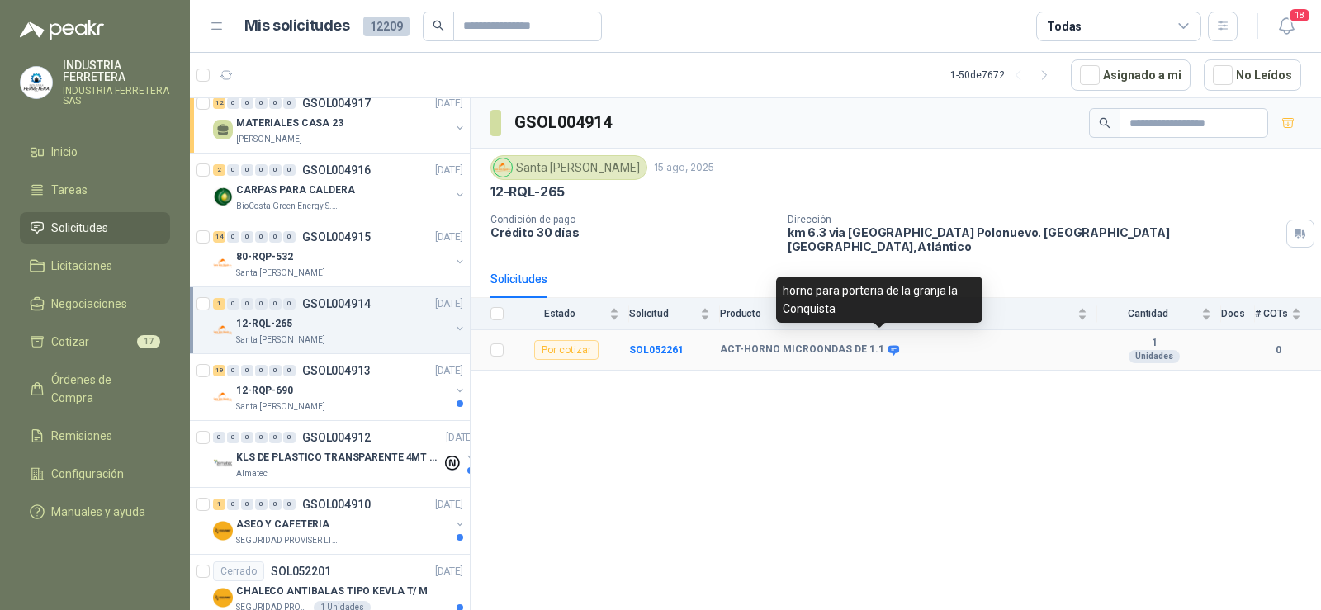
click at [888, 345] on icon at bounding box center [893, 350] width 11 height 10
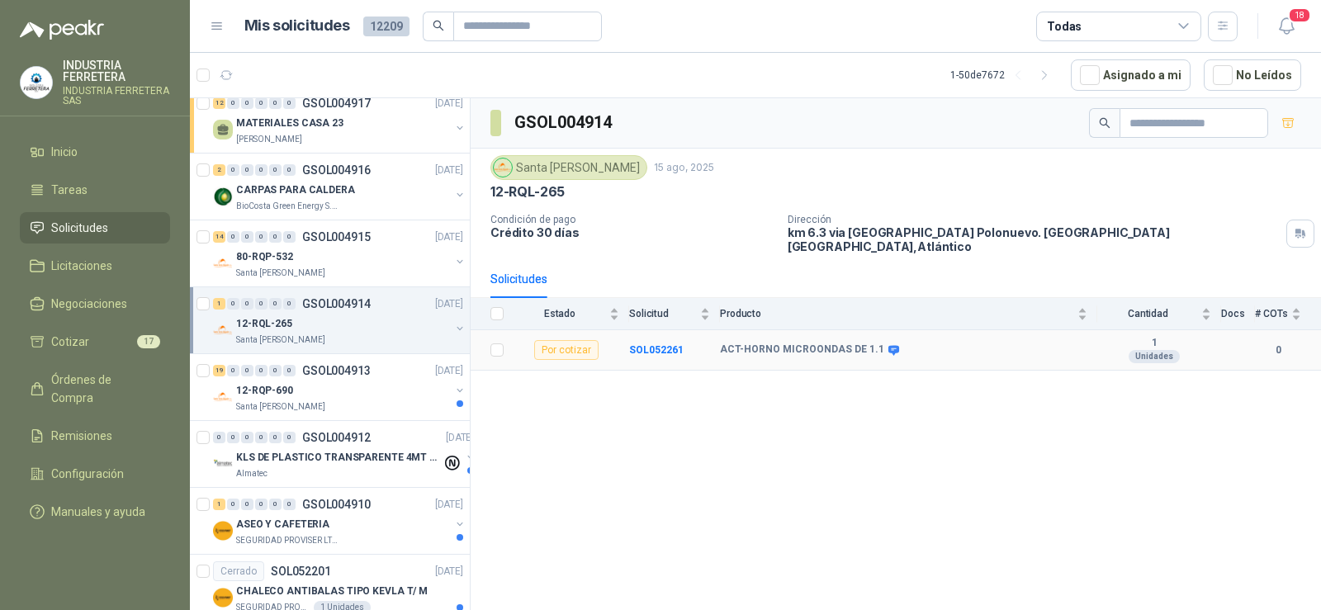
click at [803, 343] on b "ACT-HORNO MICROONDAS DE 1.1" at bounding box center [802, 349] width 164 height 13
copy div "ACT-HORNO MICROONDAS DE 1.1"
